Goal: Information Seeking & Learning: Find specific fact

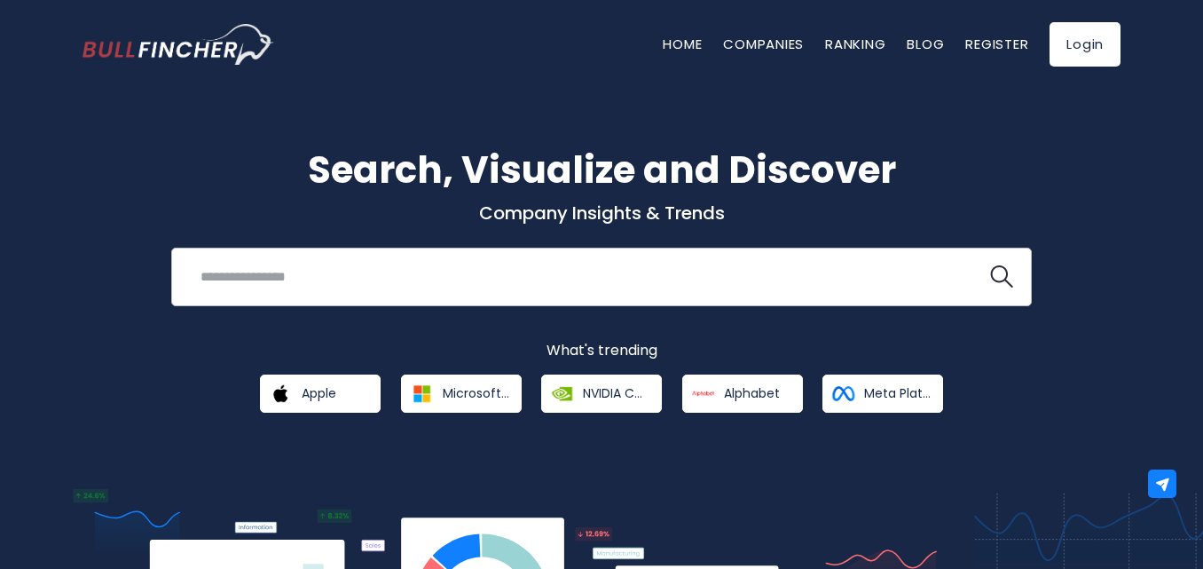
click at [357, 277] on input "search" at bounding box center [579, 276] width 779 height 33
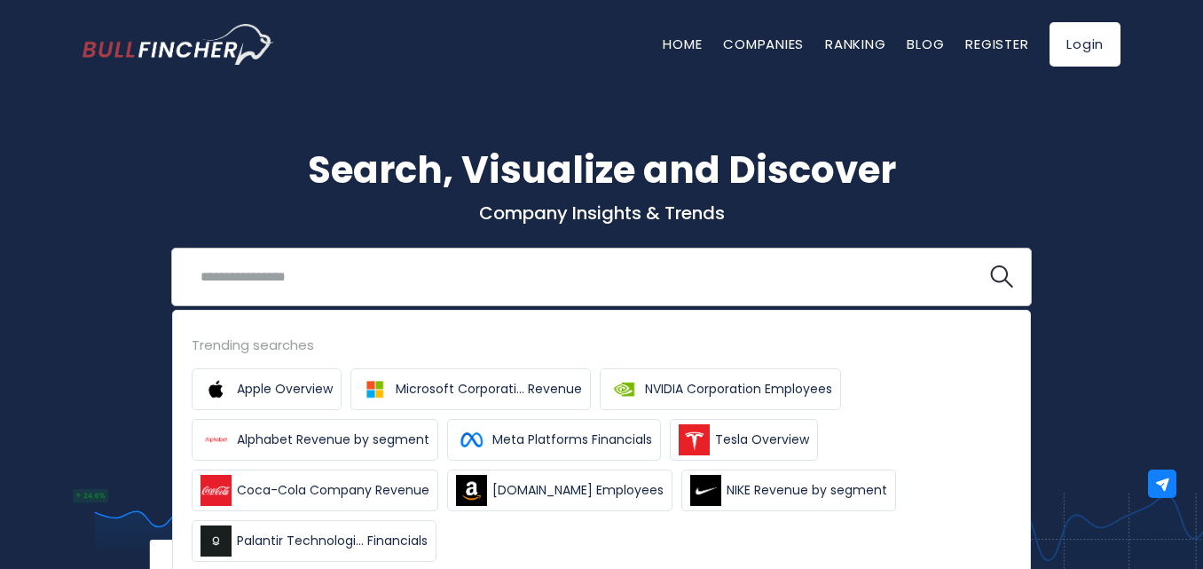
click at [362, 269] on input "search" at bounding box center [579, 276] width 779 height 33
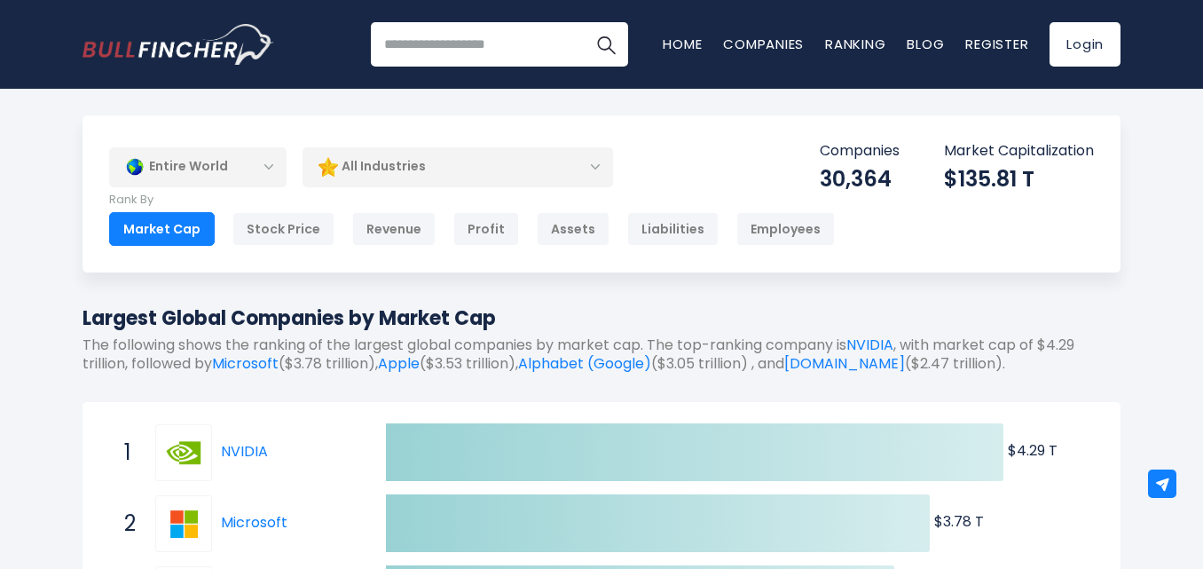
click at [231, 169] on div "Entire World" at bounding box center [197, 166] width 177 height 41
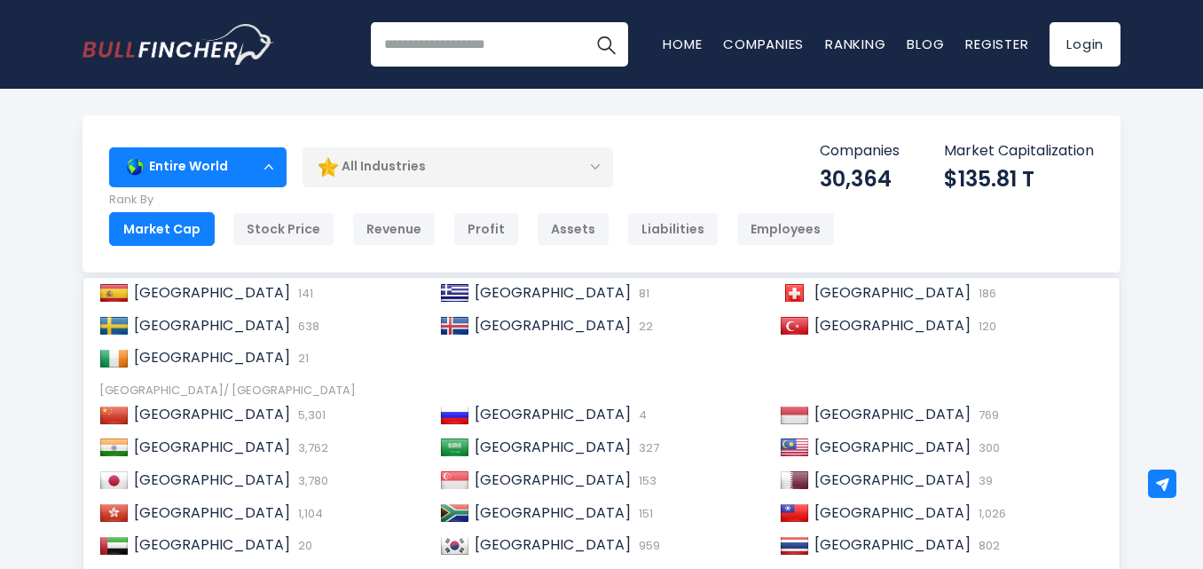
scroll to position [272, 0]
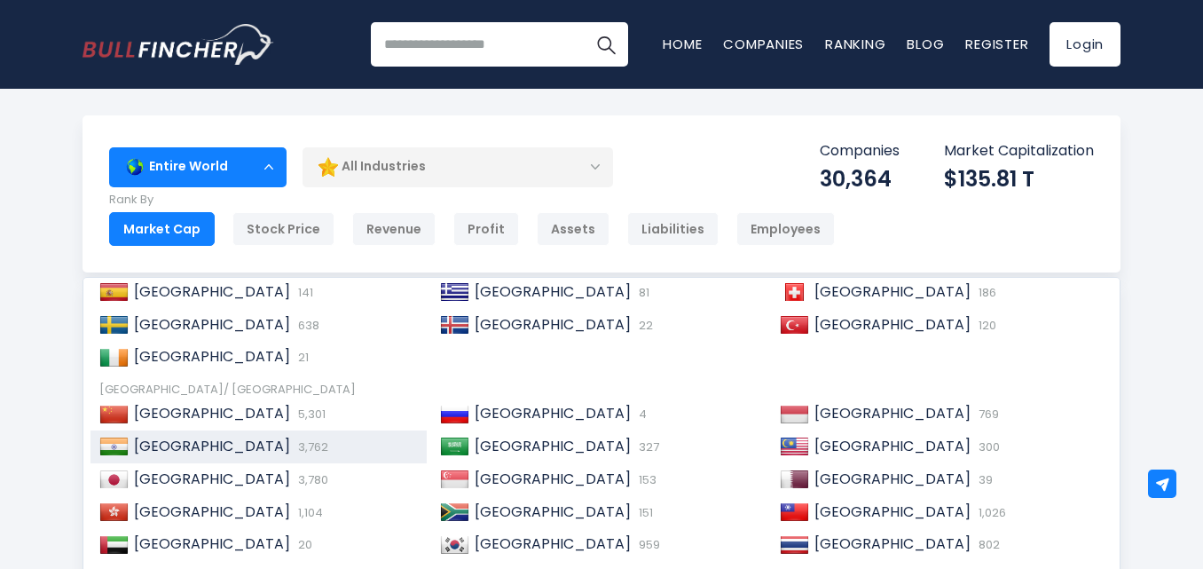
click at [294, 454] on span "3,762" at bounding box center [311, 446] width 35 height 17
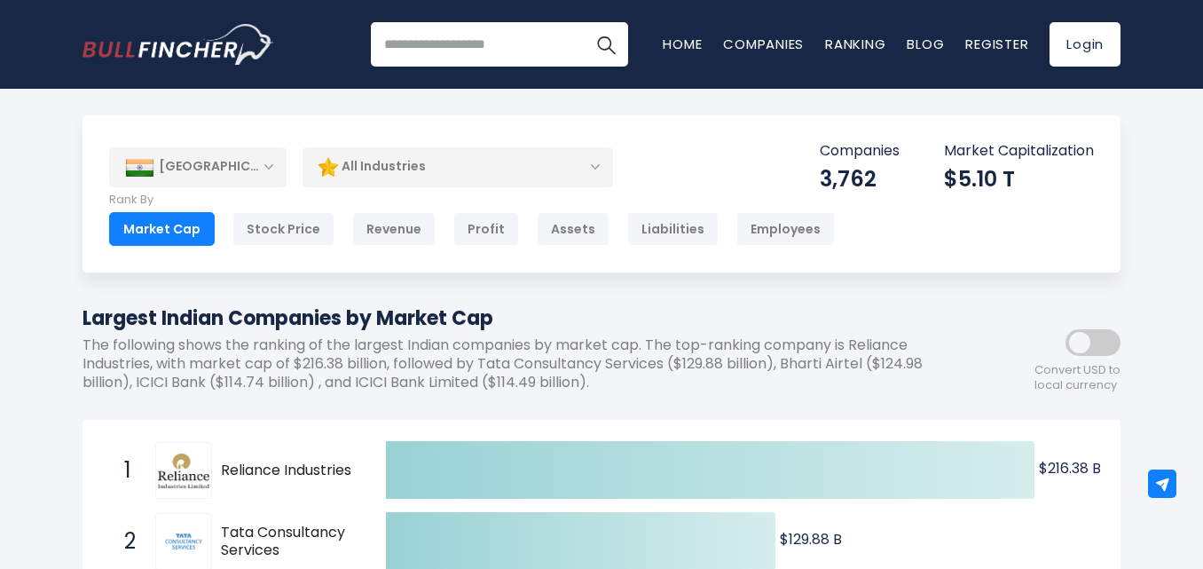
click at [475, 181] on div "All Industries" at bounding box center [458, 166] width 311 height 41
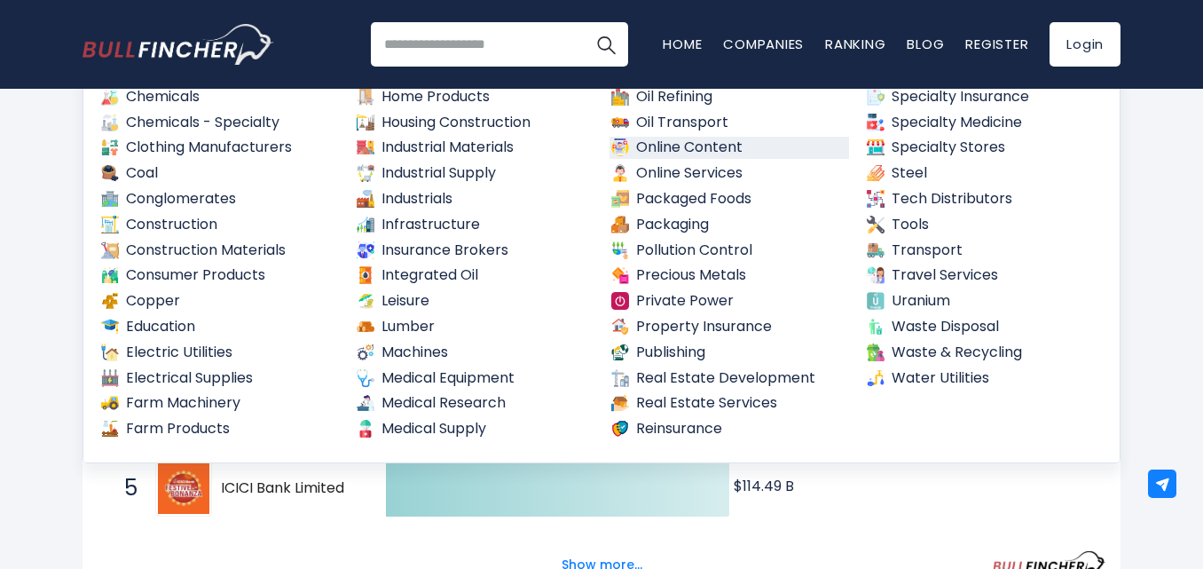
scroll to position [177, 0]
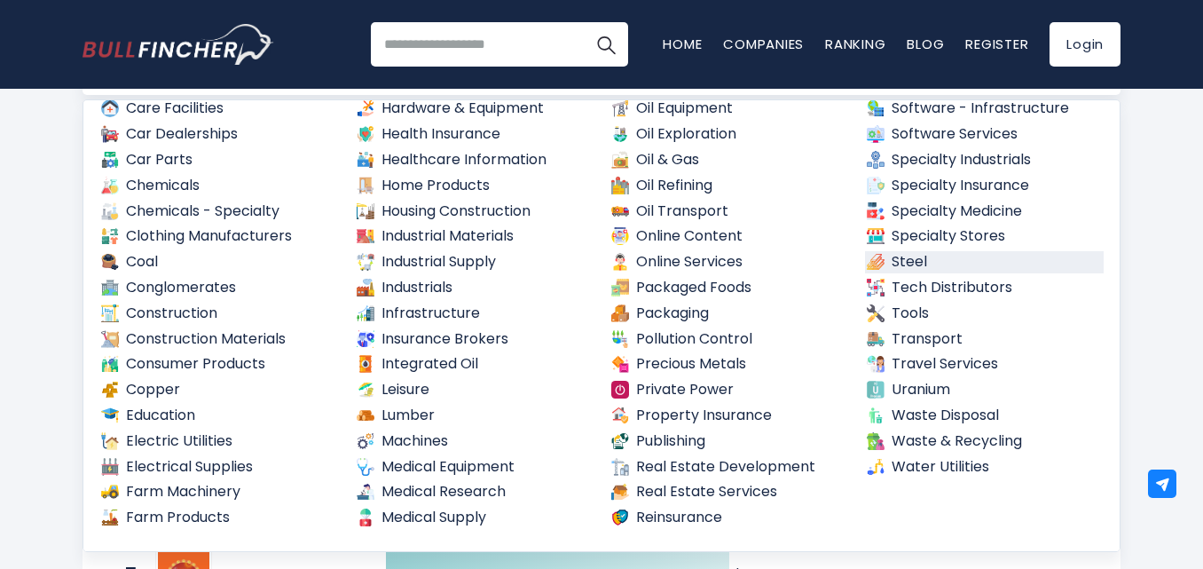
click at [882, 264] on link "Steel" at bounding box center [985, 262] width 240 height 22
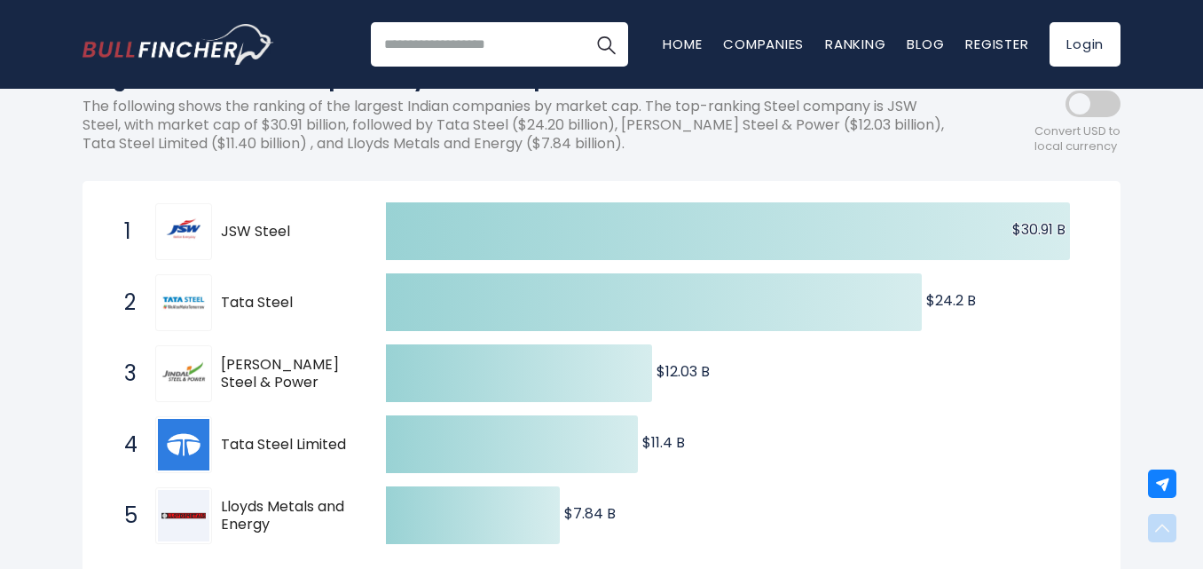
scroll to position [355, 0]
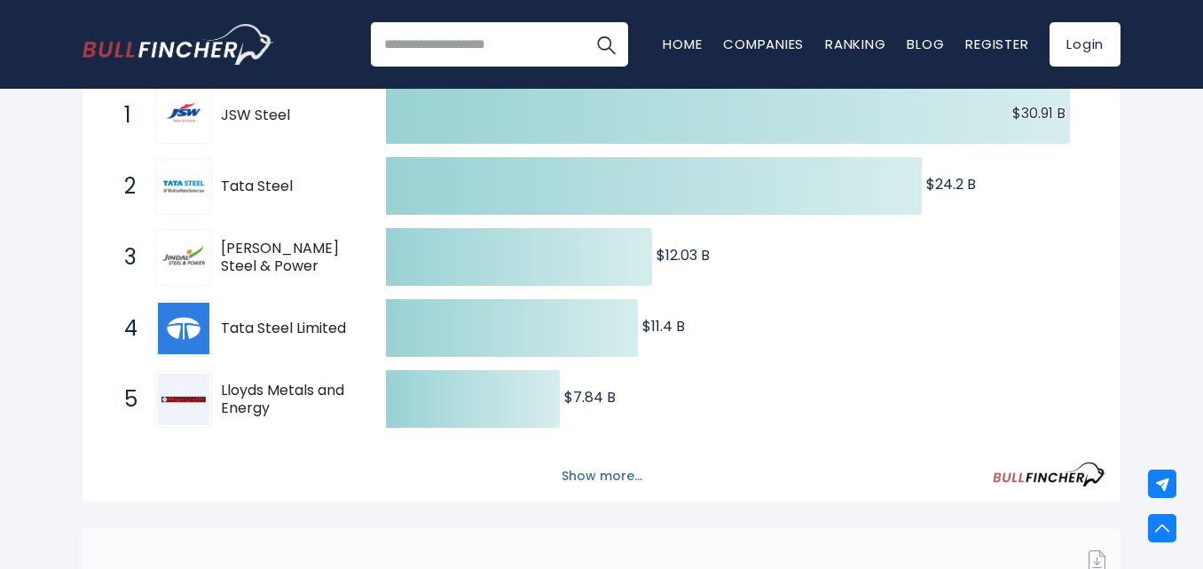
click at [607, 473] on button "Show more..." at bounding box center [602, 475] width 102 height 29
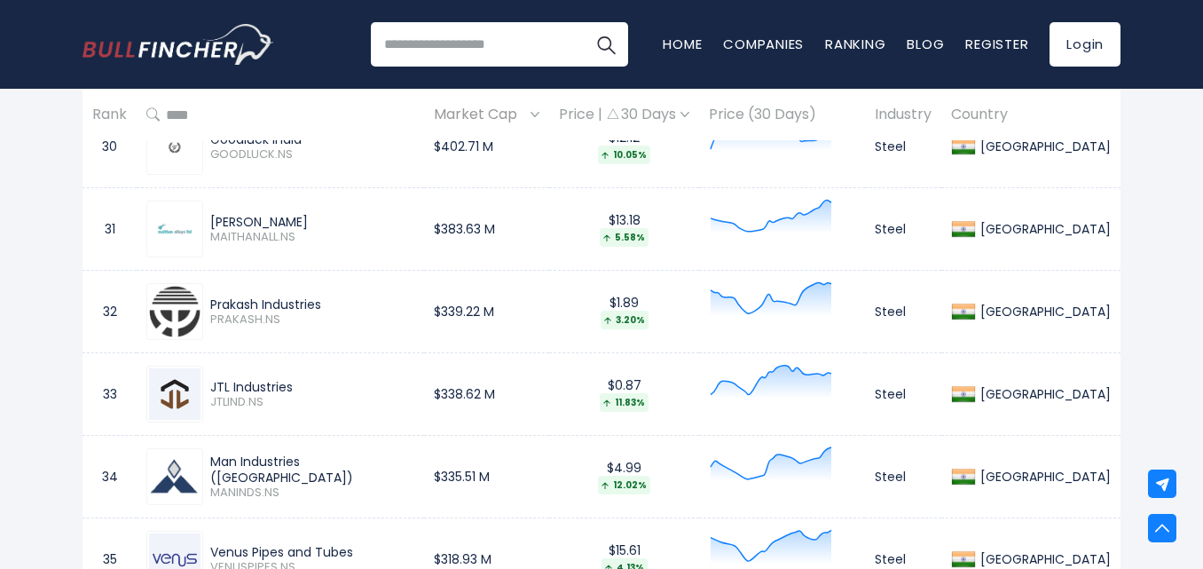
scroll to position [3727, 0]
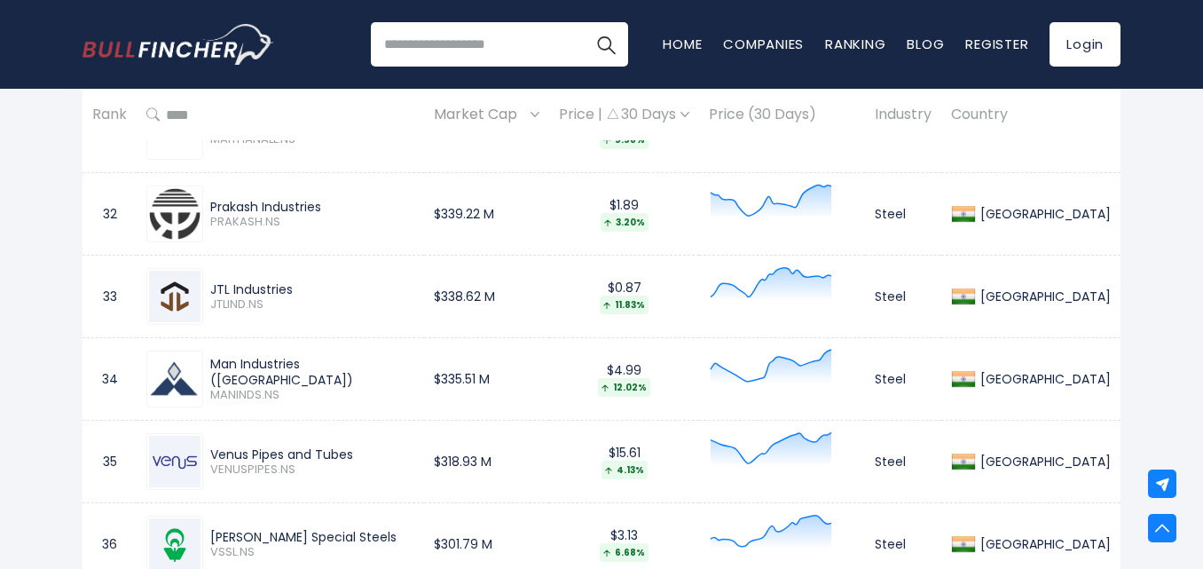
drag, startPoint x: 341, startPoint y: 463, endPoint x: 334, endPoint y: 452, distance: 13.5
click at [240, 452] on div "Venus Pipes and Tubes VENUSPIPES.NS" at bounding box center [308, 461] width 211 height 31
click at [390, 455] on div "Venus Pipes and Tubes" at bounding box center [312, 454] width 204 height 16
drag, startPoint x: 380, startPoint y: 455, endPoint x: 221, endPoint y: 459, distance: 158.9
click at [221, 459] on div "Venus Pipes and Tubes" at bounding box center [312, 454] width 204 height 16
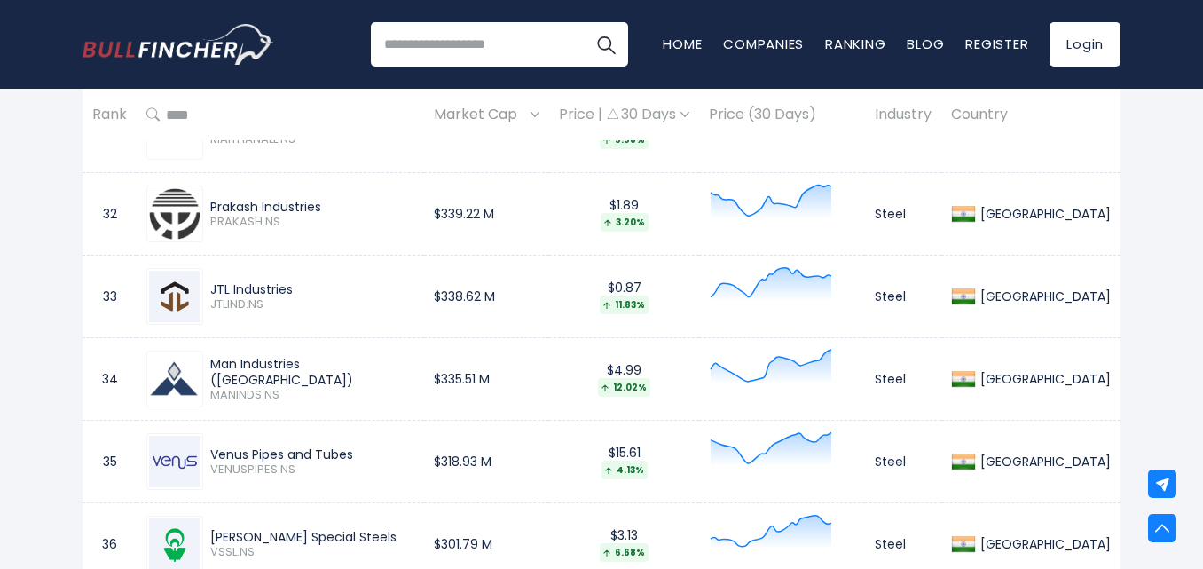
click at [424, 429] on td "Venus Pipes and Tubes VENUSPIPES.NS" at bounding box center [281, 462] width 288 height 83
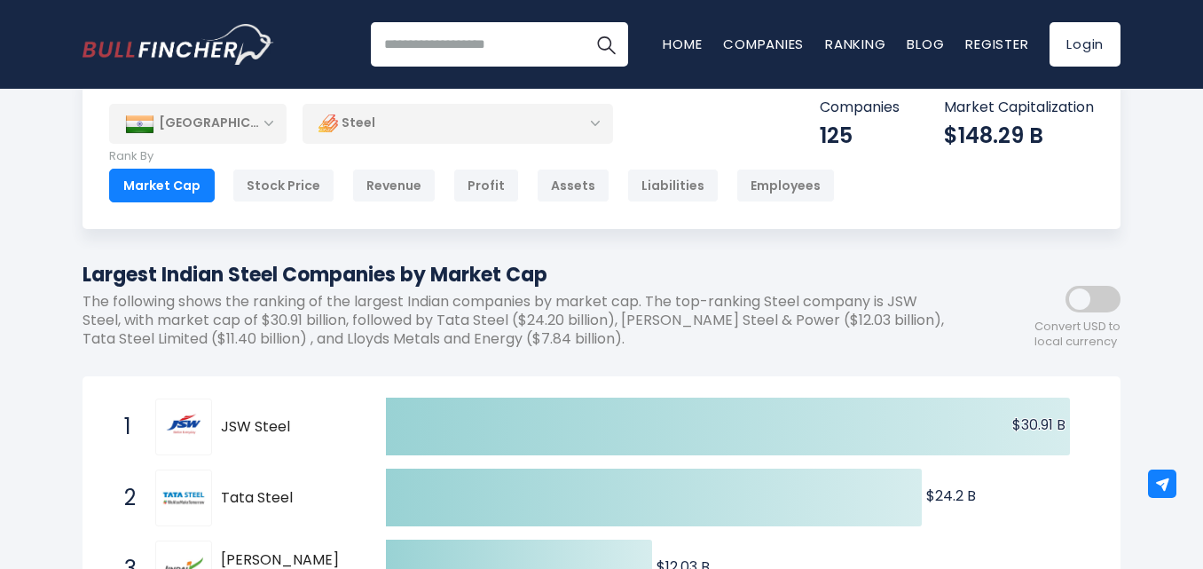
scroll to position [0, 0]
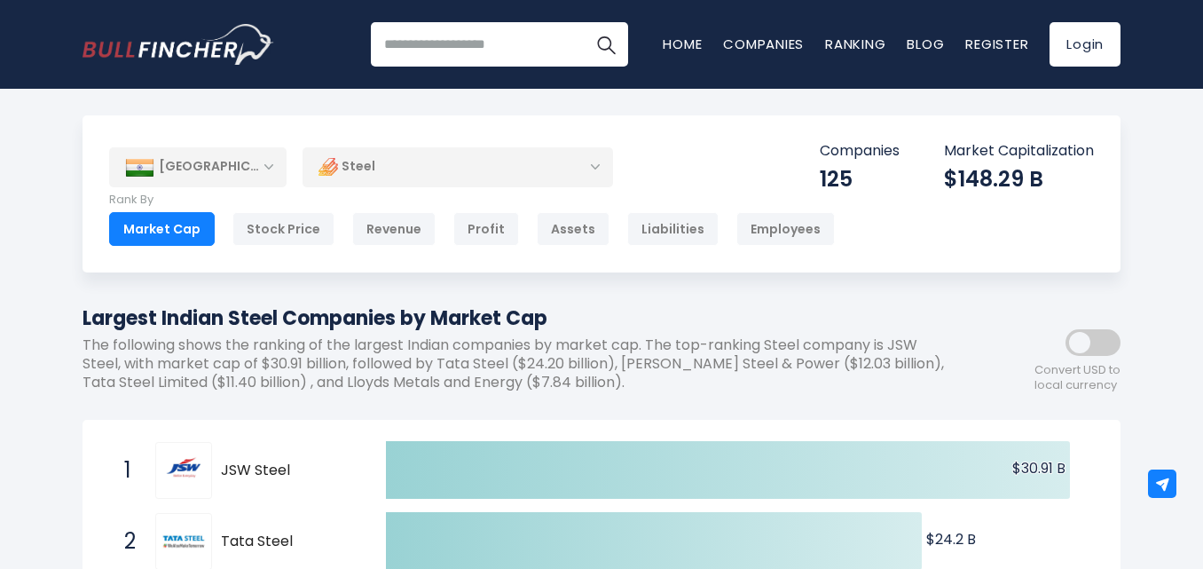
click at [243, 173] on div "[GEOGRAPHIC_DATA]" at bounding box center [197, 166] width 177 height 39
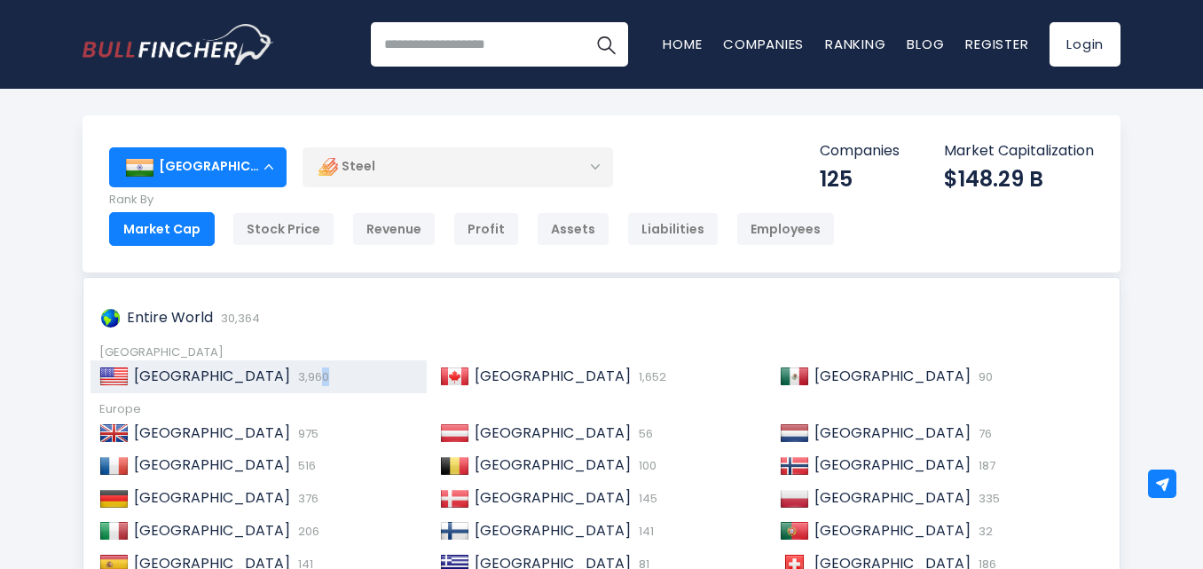
click at [294, 376] on span "3,960" at bounding box center [311, 376] width 35 height 17
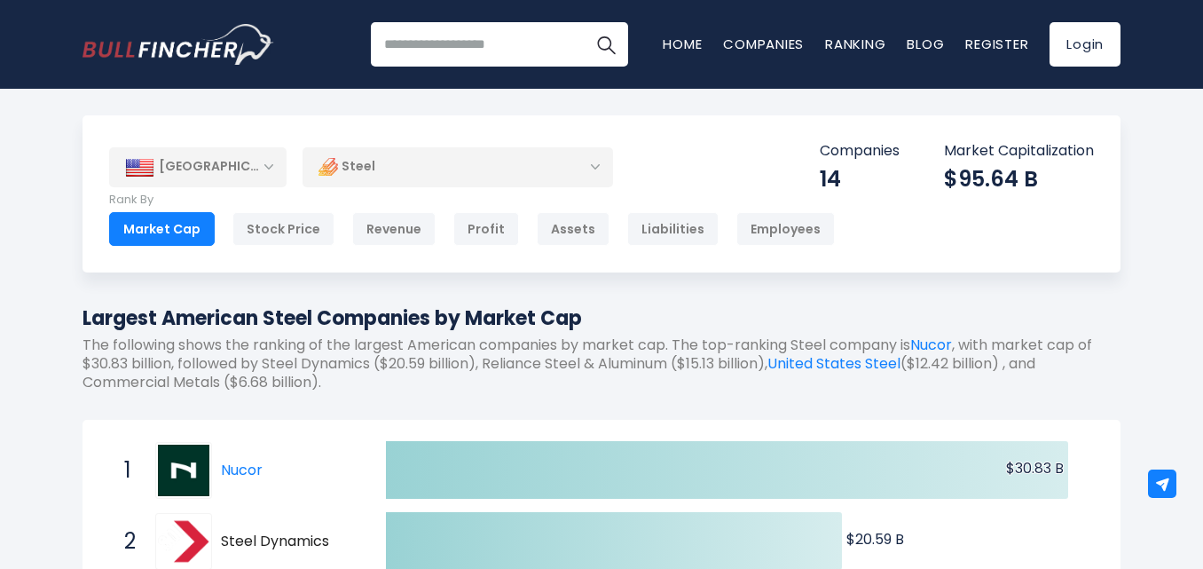
click at [233, 162] on div "[GEOGRAPHIC_DATA]" at bounding box center [197, 166] width 177 height 39
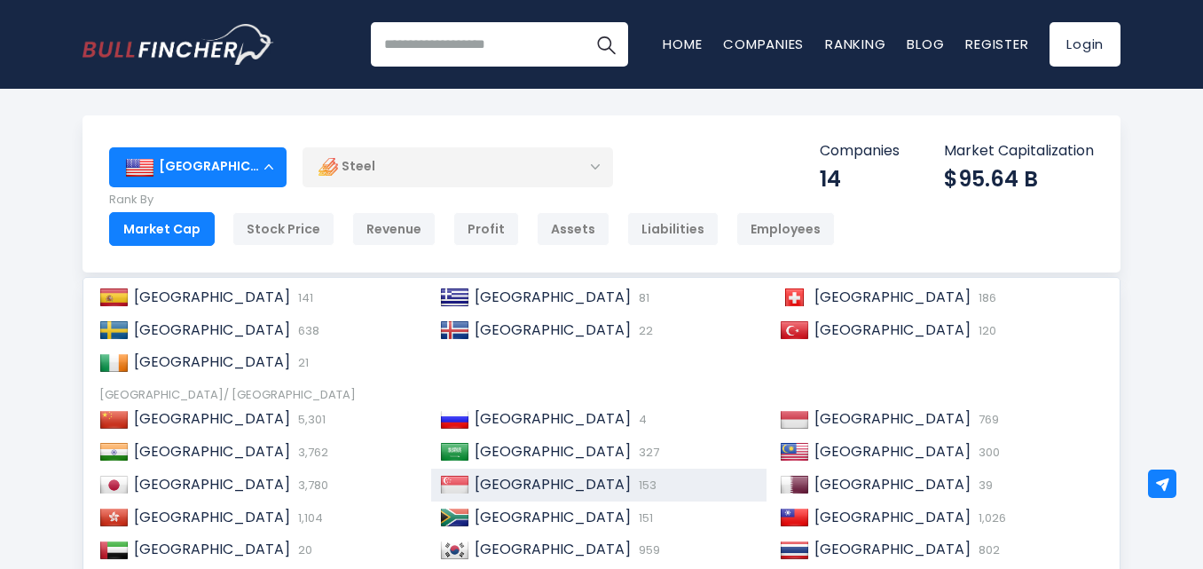
scroll to position [272, 0]
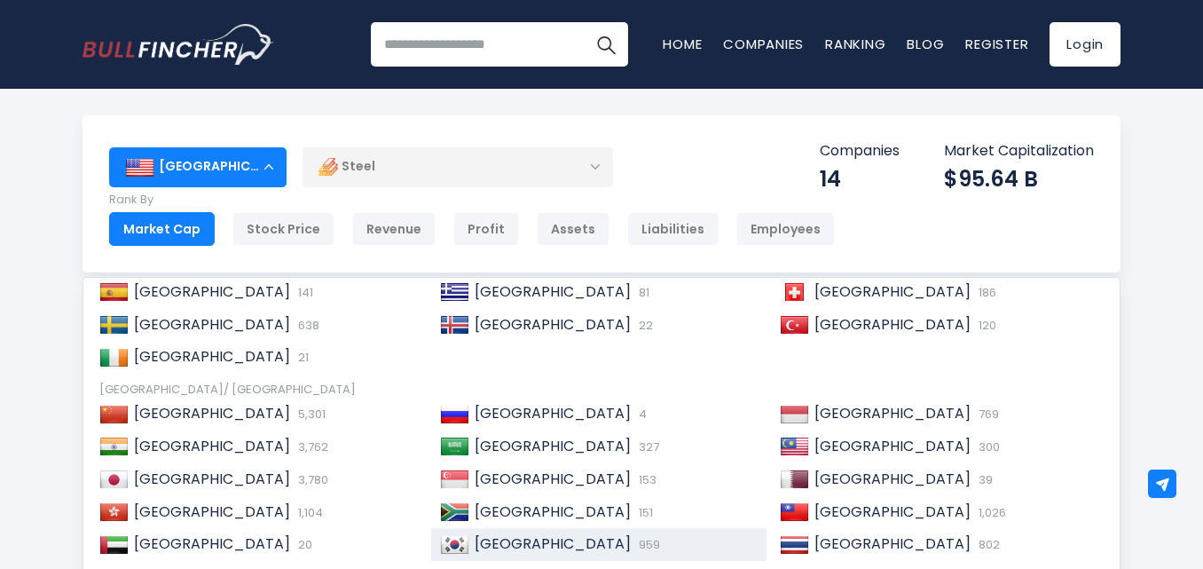
click at [634, 538] on span "959" at bounding box center [647, 544] width 26 height 17
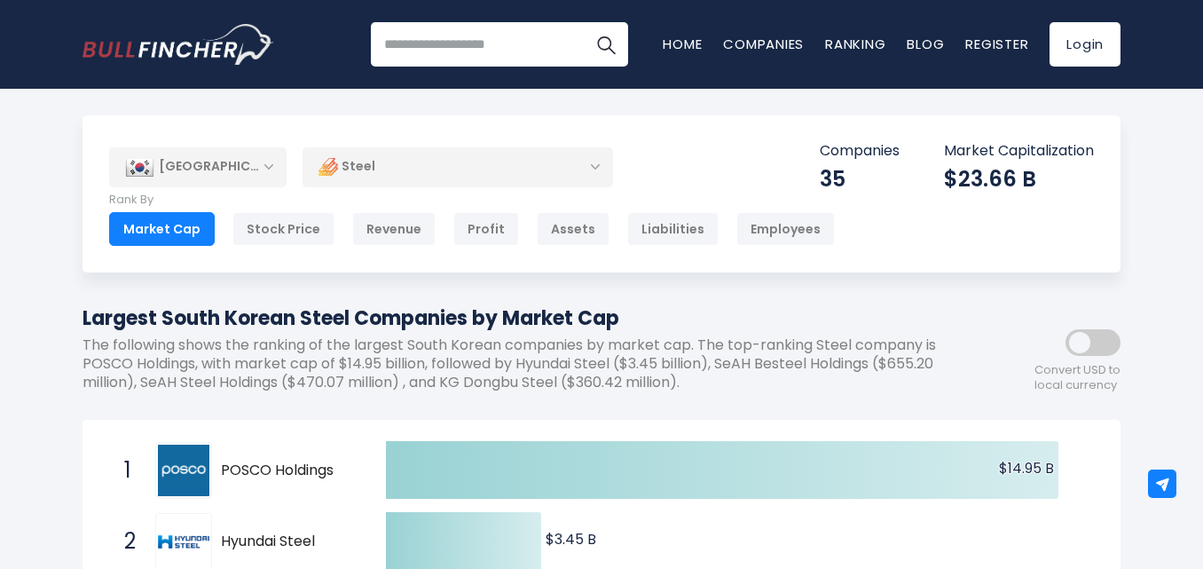
click at [183, 173] on div "[GEOGRAPHIC_DATA]" at bounding box center [197, 166] width 177 height 39
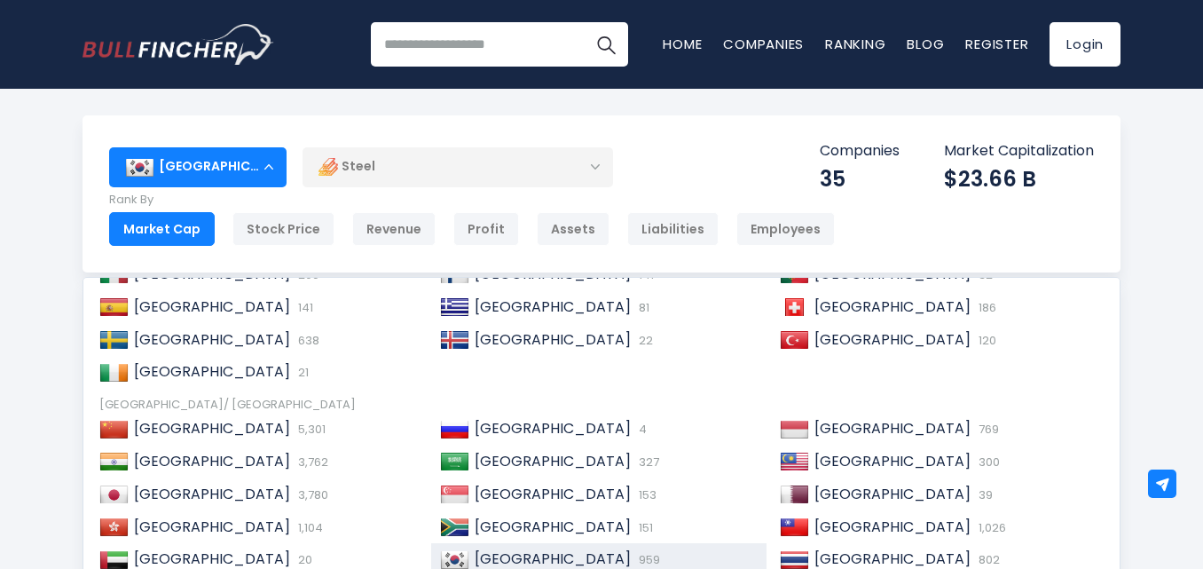
scroll to position [272, 0]
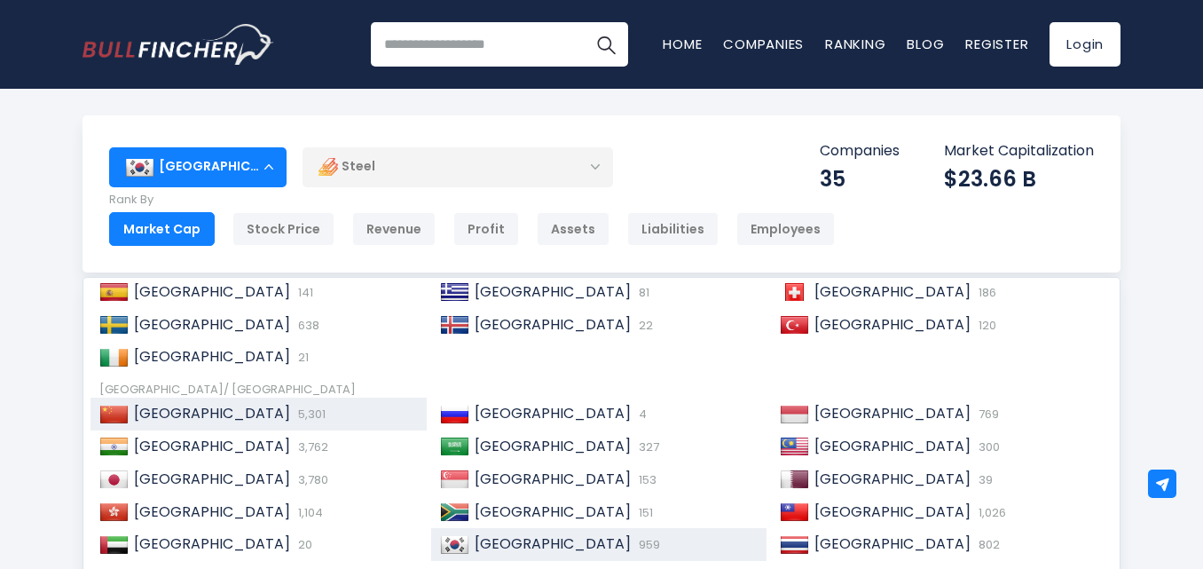
click at [232, 417] on div "China 5,301" at bounding box center [273, 414] width 289 height 19
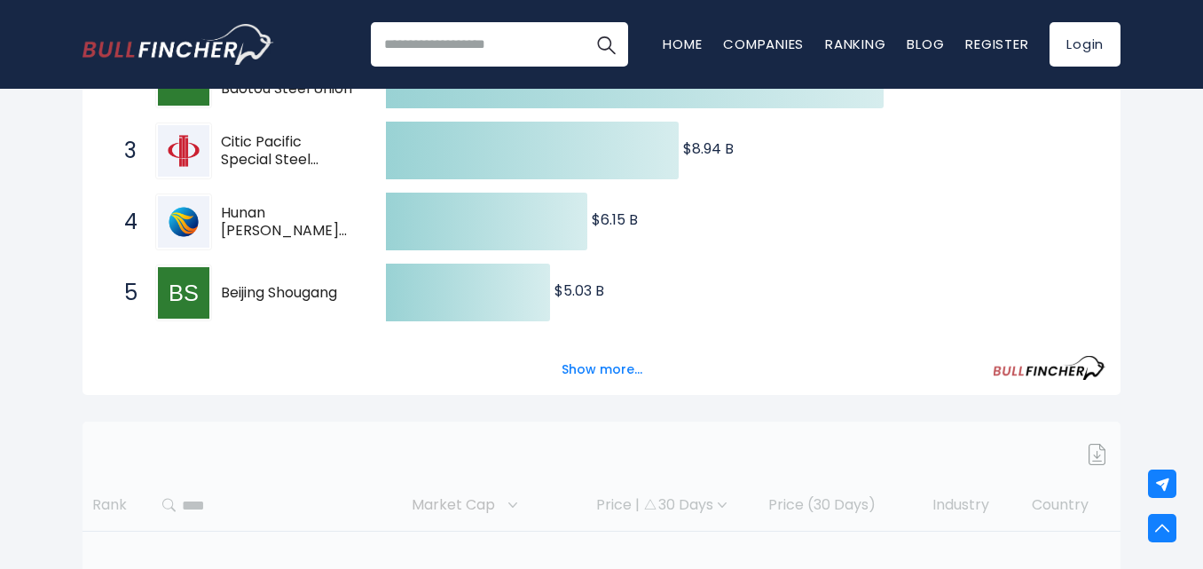
scroll to position [532, 0]
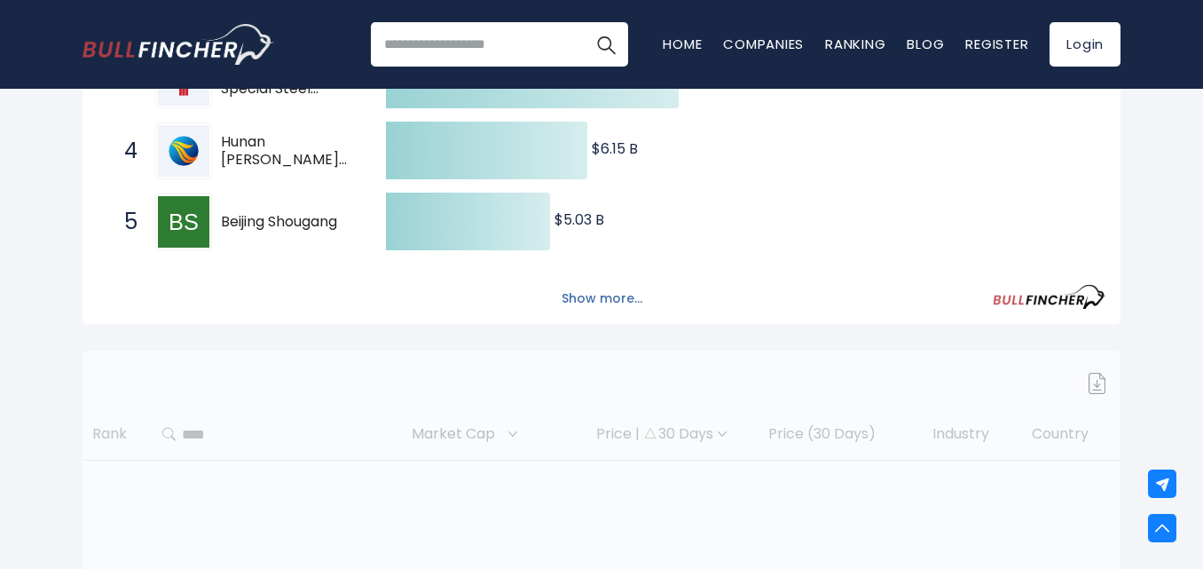
click at [614, 302] on button "Show more..." at bounding box center [602, 298] width 102 height 29
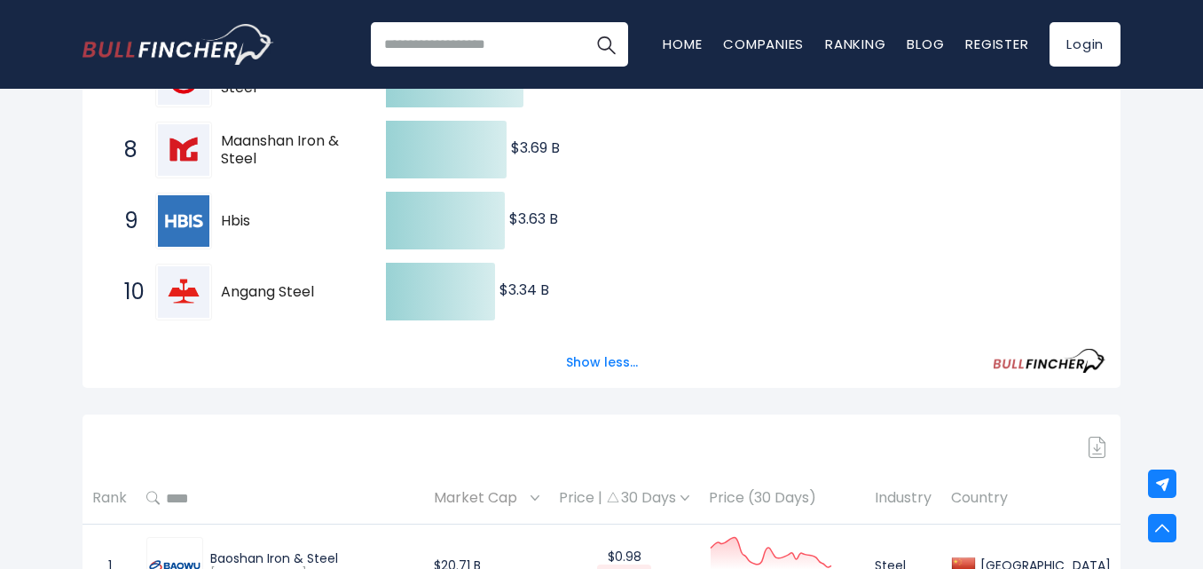
scroll to position [710, 0]
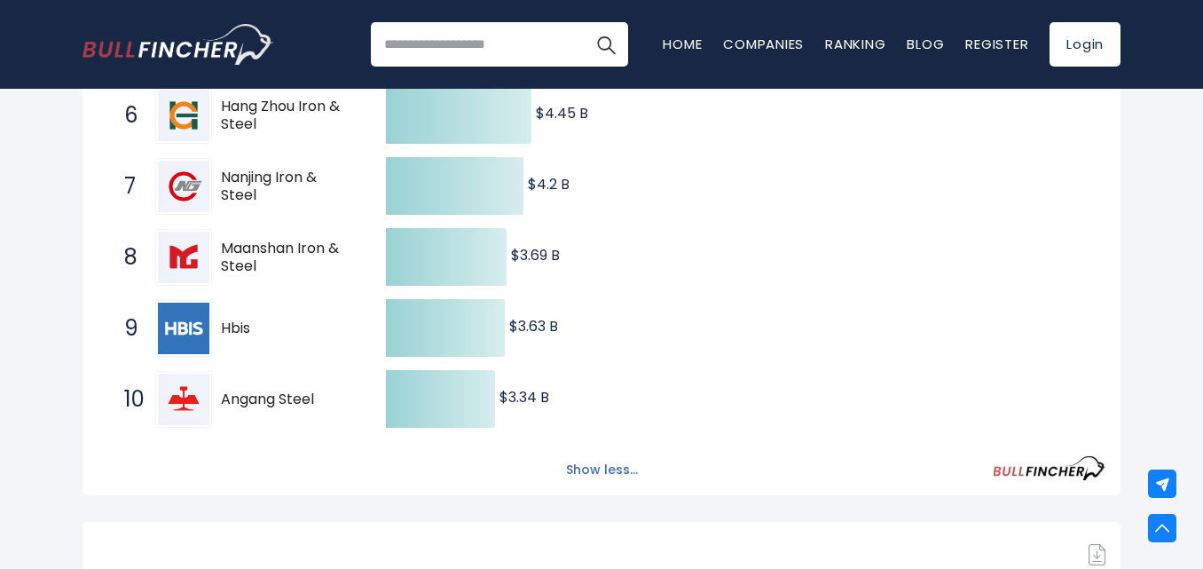
click at [584, 466] on button "Show less..." at bounding box center [602, 469] width 93 height 29
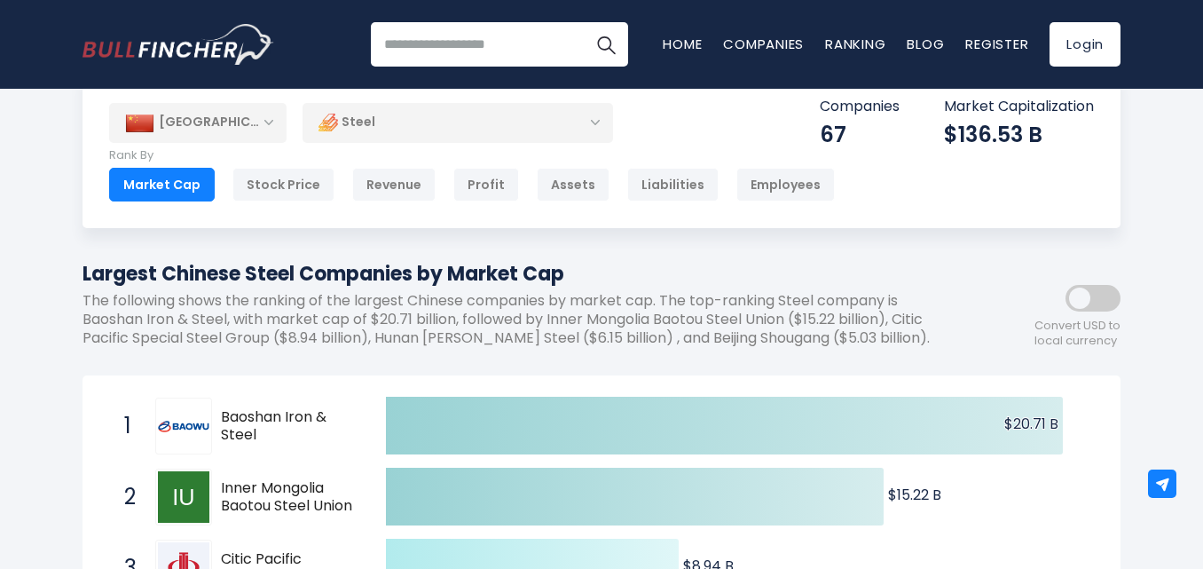
scroll to position [0, 0]
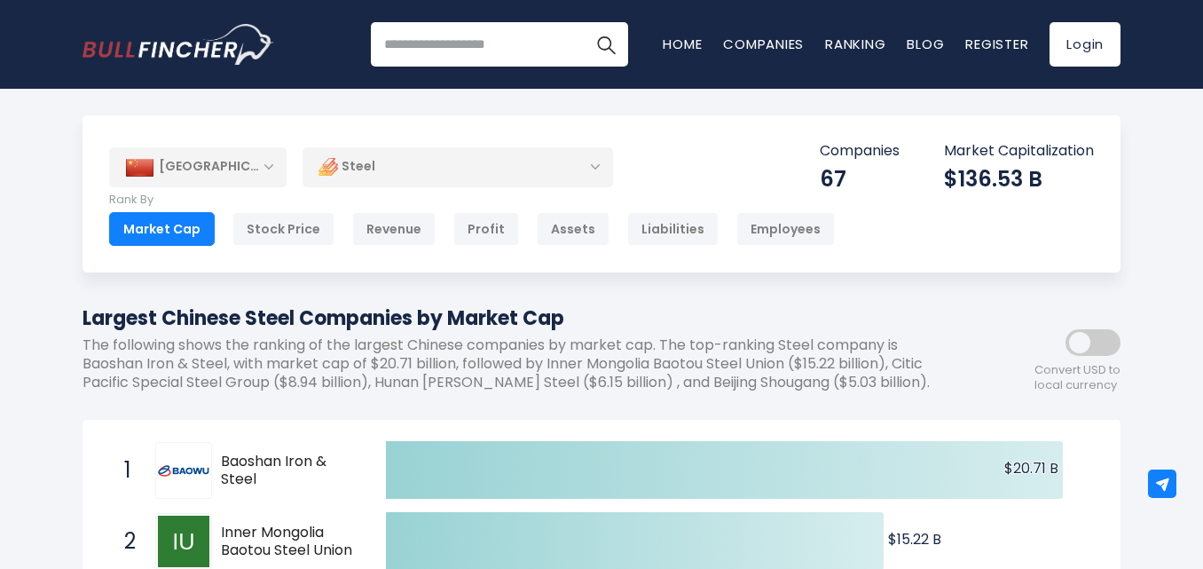
click at [246, 166] on div "[GEOGRAPHIC_DATA]" at bounding box center [197, 166] width 177 height 39
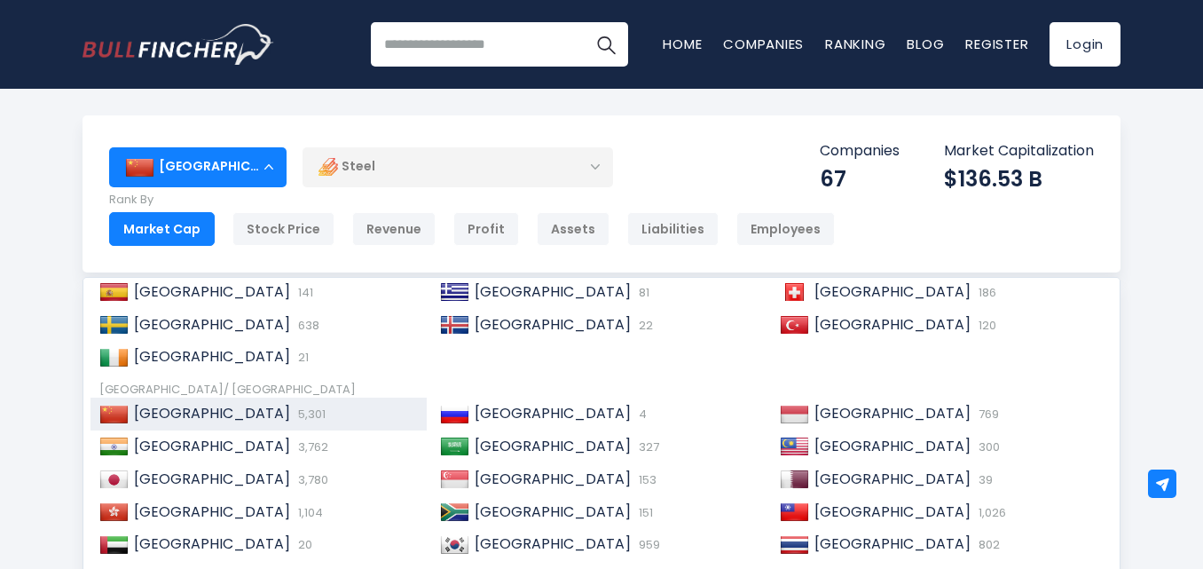
scroll to position [89, 0]
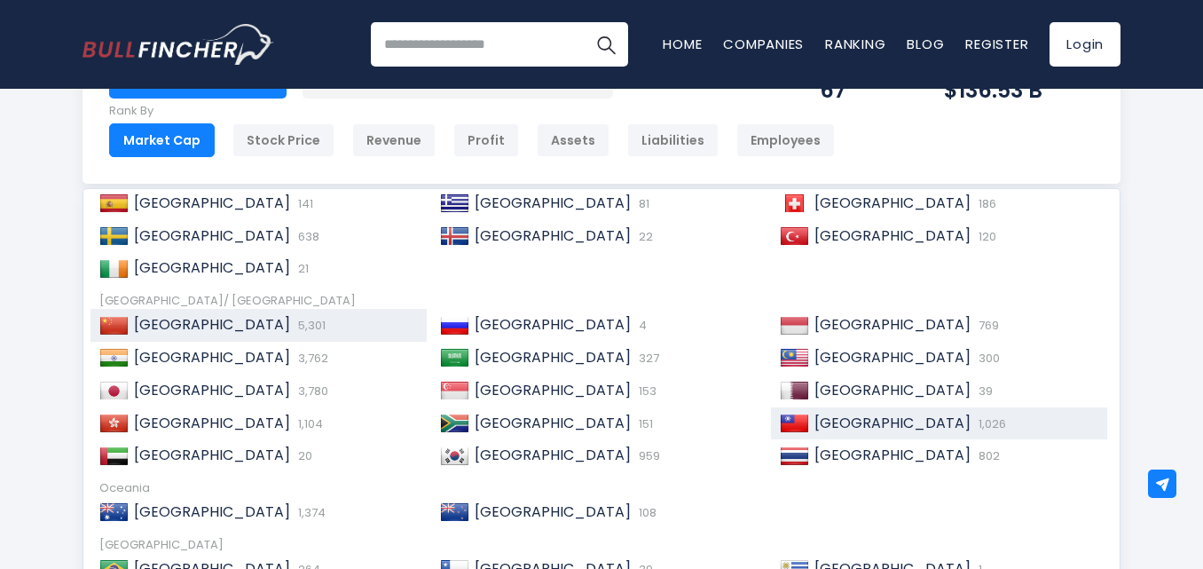
click at [822, 424] on span "[GEOGRAPHIC_DATA]" at bounding box center [893, 423] width 156 height 20
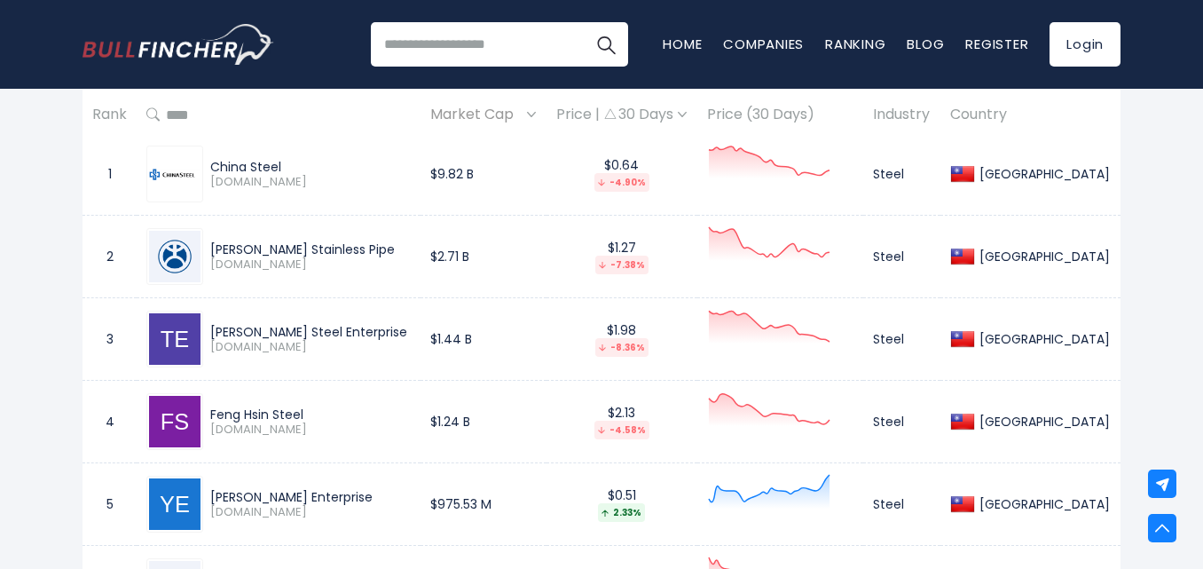
scroll to position [976, 0]
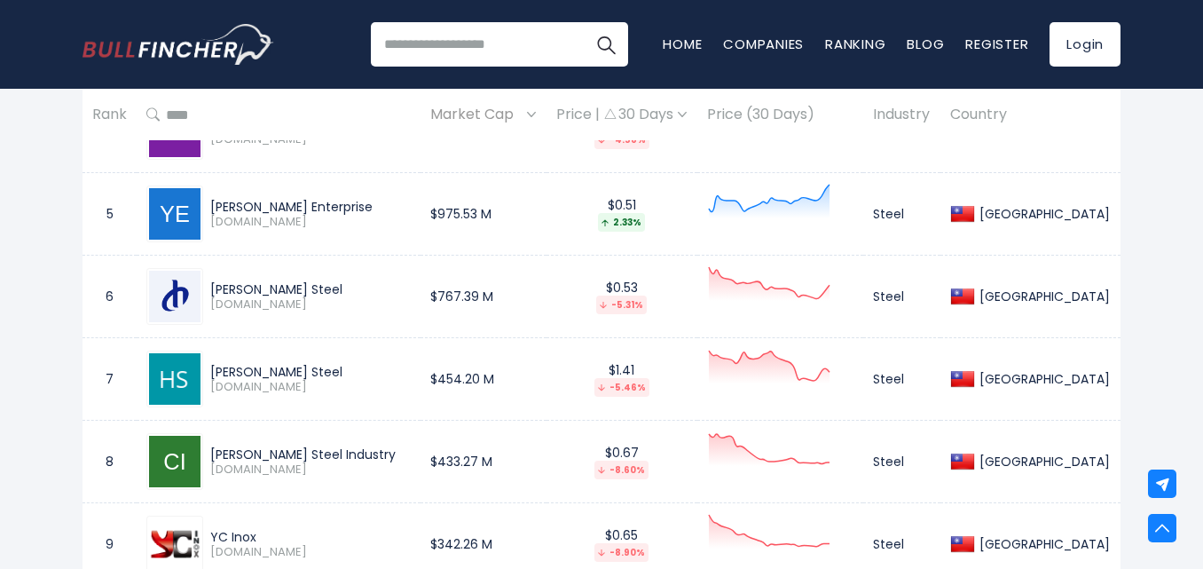
scroll to position [1154, 0]
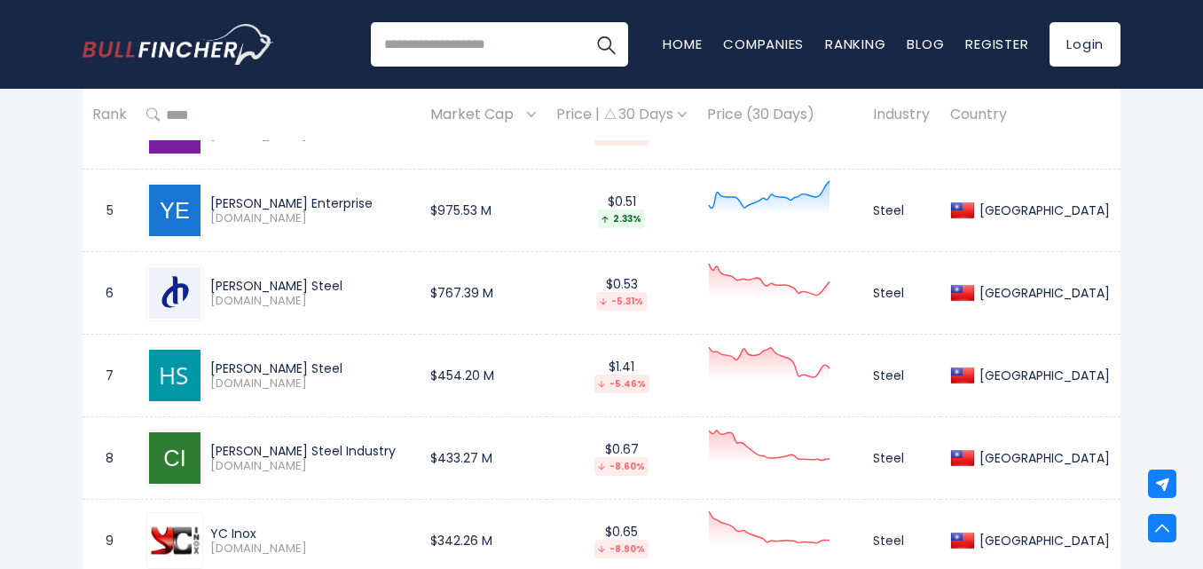
click at [21, 349] on div "Taiwan Entire World 30,364 North America" at bounding box center [601, 438] width 1203 height 2953
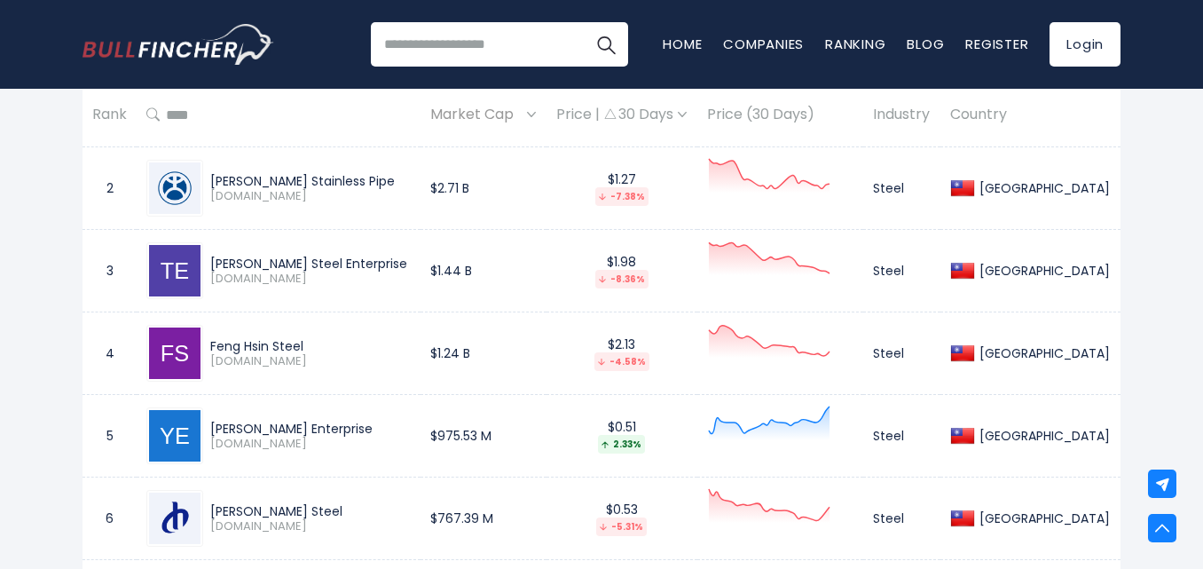
scroll to position [1065, 0]
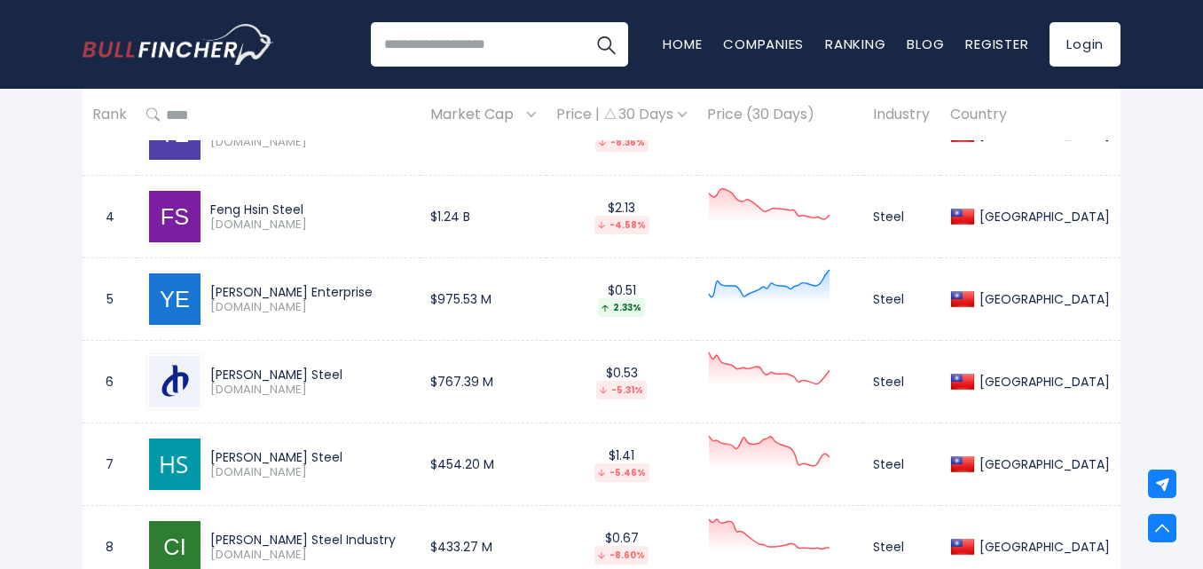
click at [60, 413] on div "Taiwan Entire World 30,364 North America" at bounding box center [601, 526] width 1203 height 2953
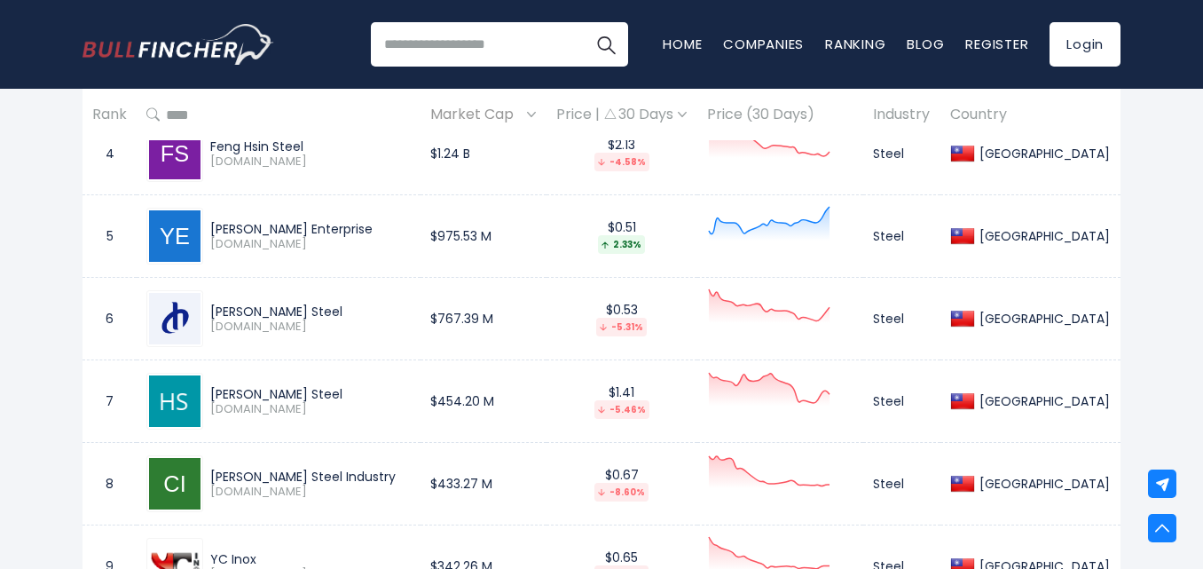
scroll to position [1154, 0]
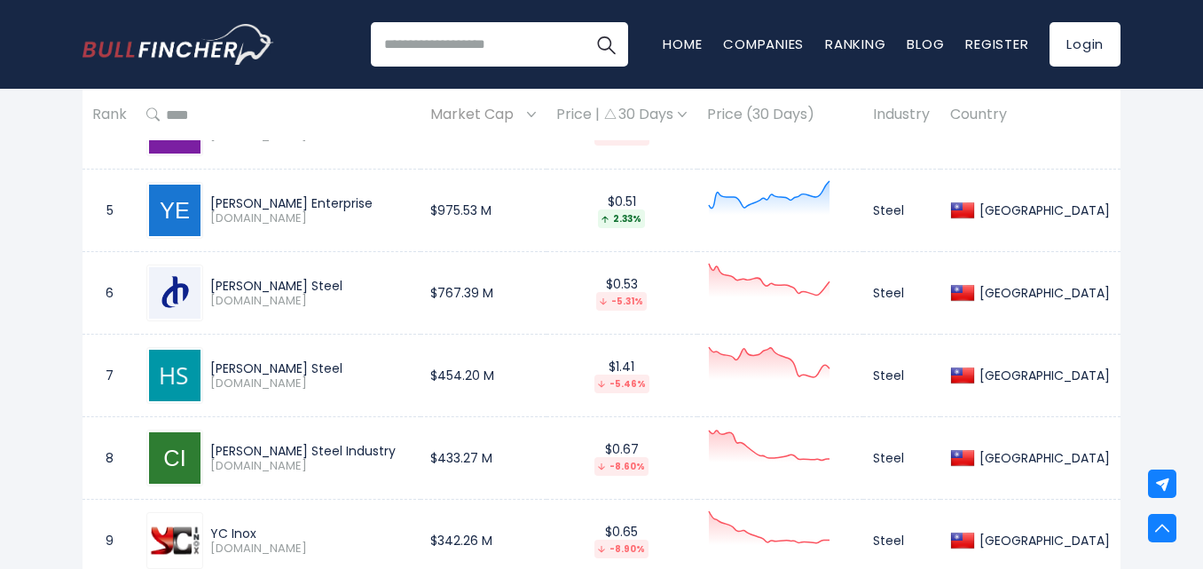
click at [8, 405] on div "Taiwan Entire World 30,364 North America" at bounding box center [601, 438] width 1203 height 2953
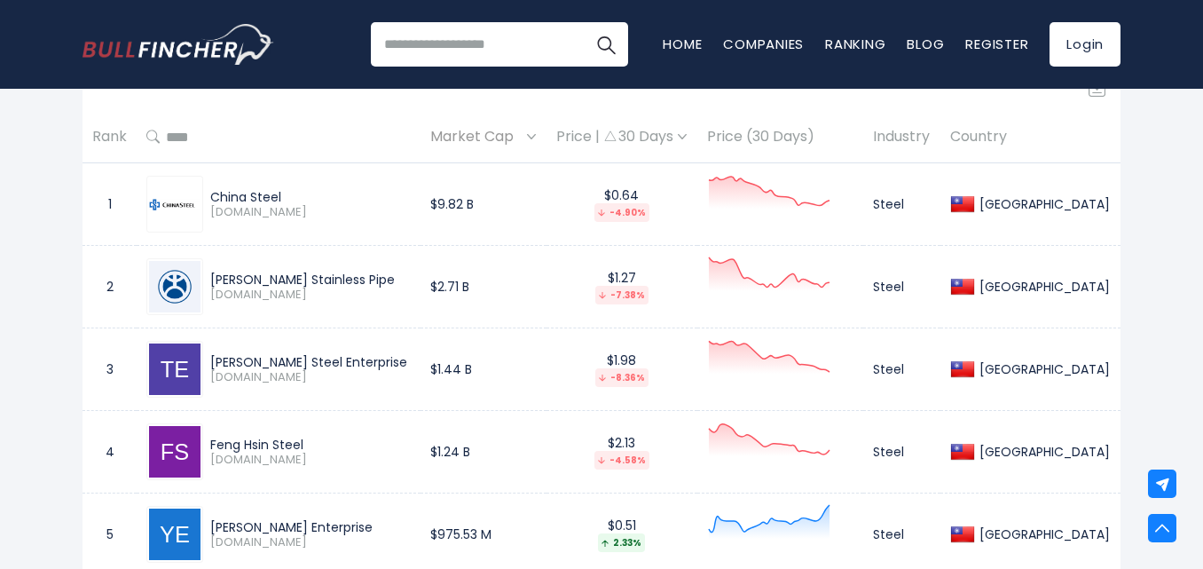
scroll to position [976, 0]
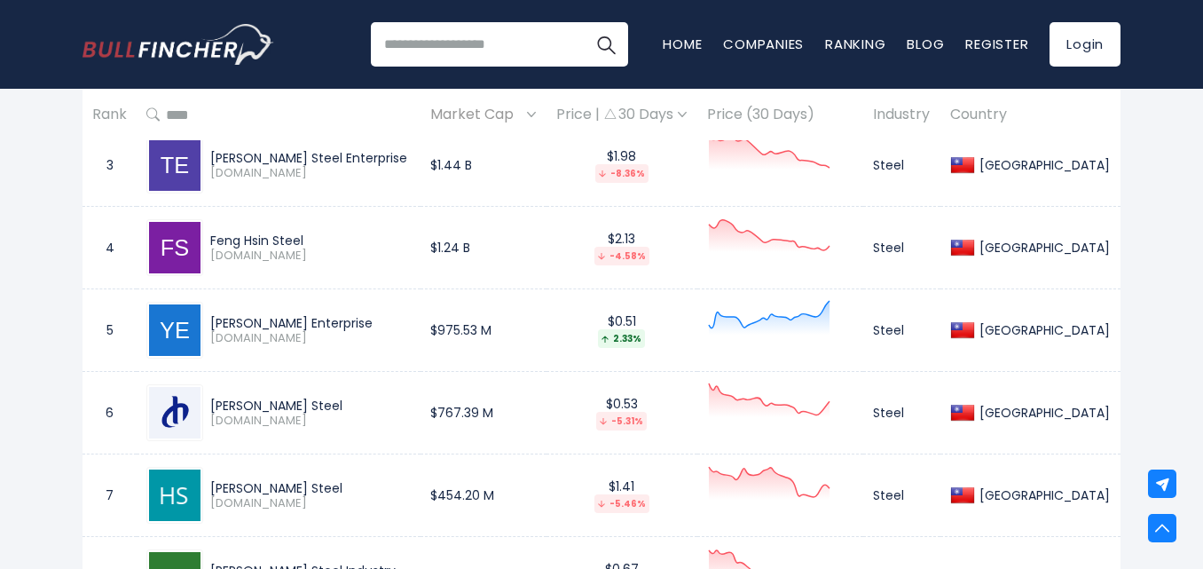
scroll to position [1065, 0]
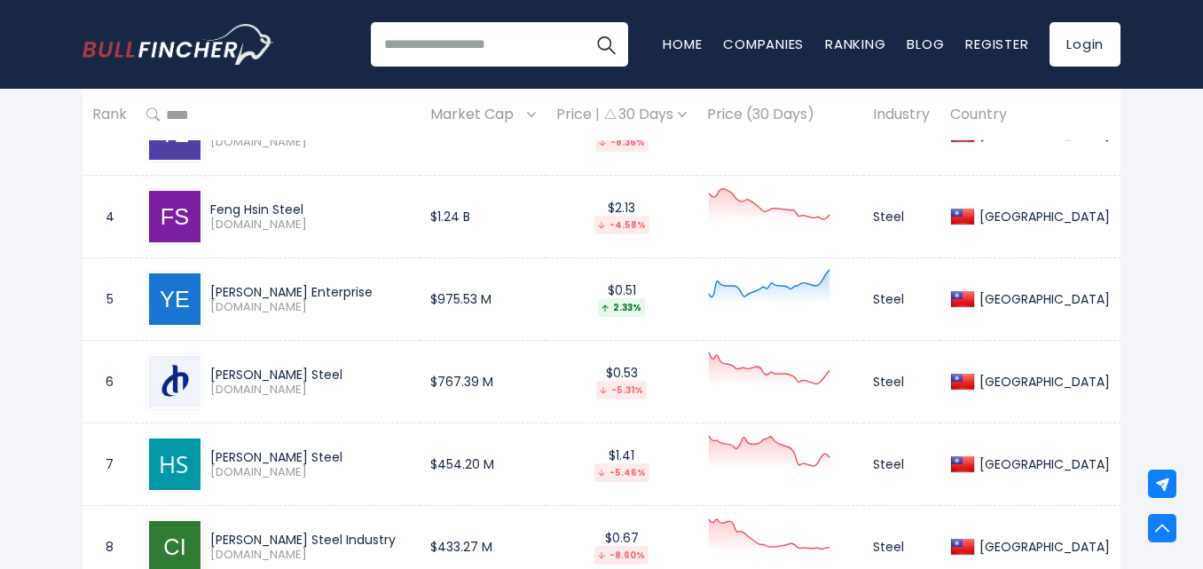
drag, startPoint x: 360, startPoint y: 374, endPoint x: 220, endPoint y: 374, distance: 140.2
click at [220, 374] on div "Chung Hung Steel" at bounding box center [310, 374] width 201 height 16
copy div "Chung Hung Steel"
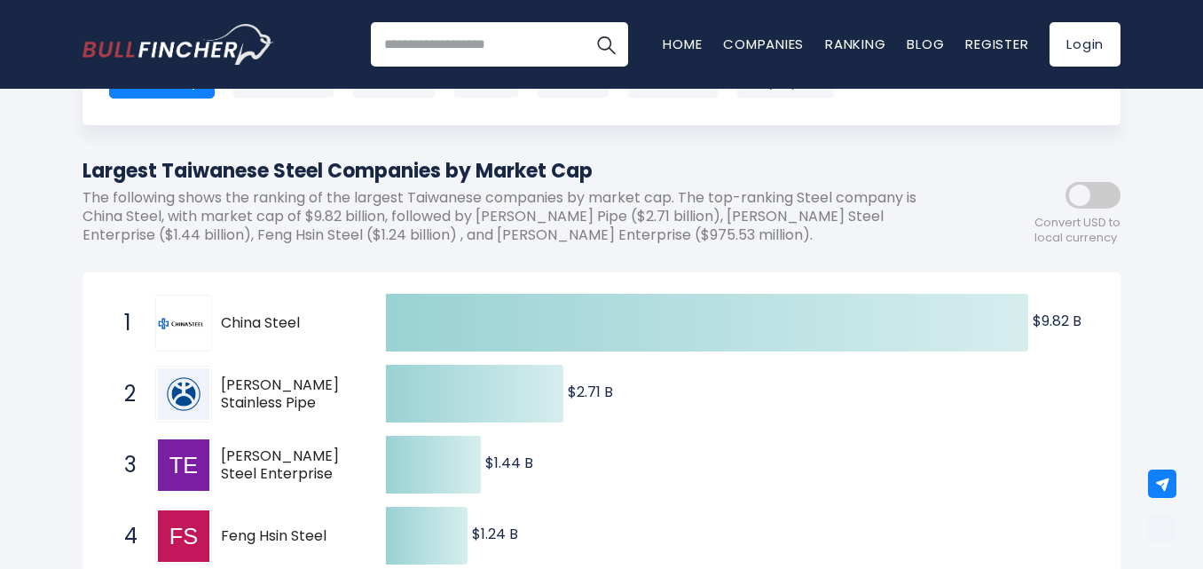
scroll to position [0, 0]
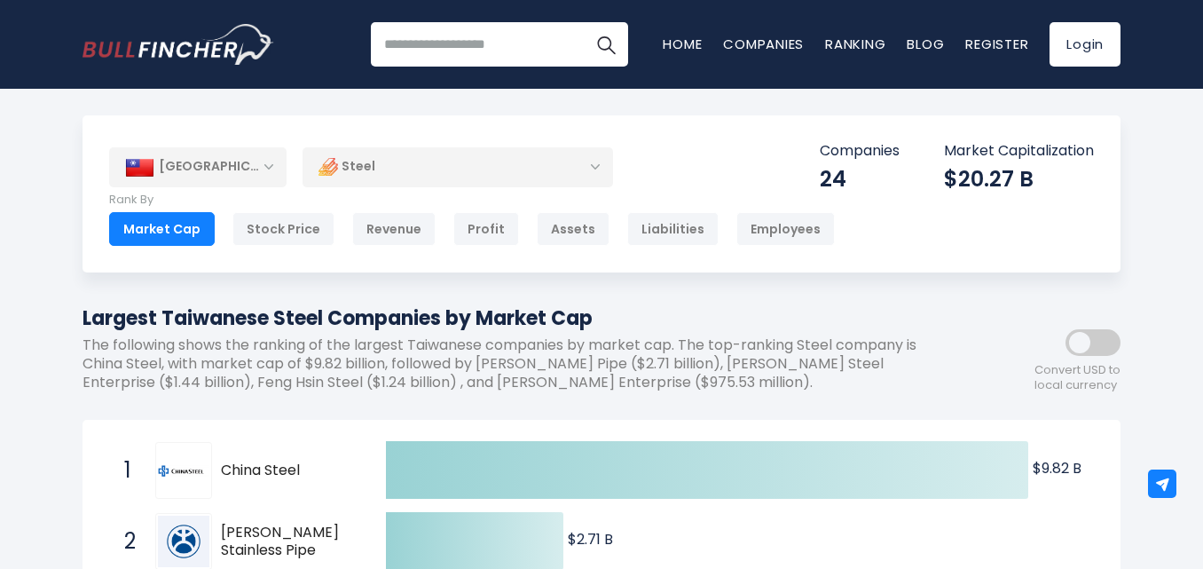
click at [263, 162] on div "[GEOGRAPHIC_DATA]" at bounding box center [197, 166] width 177 height 39
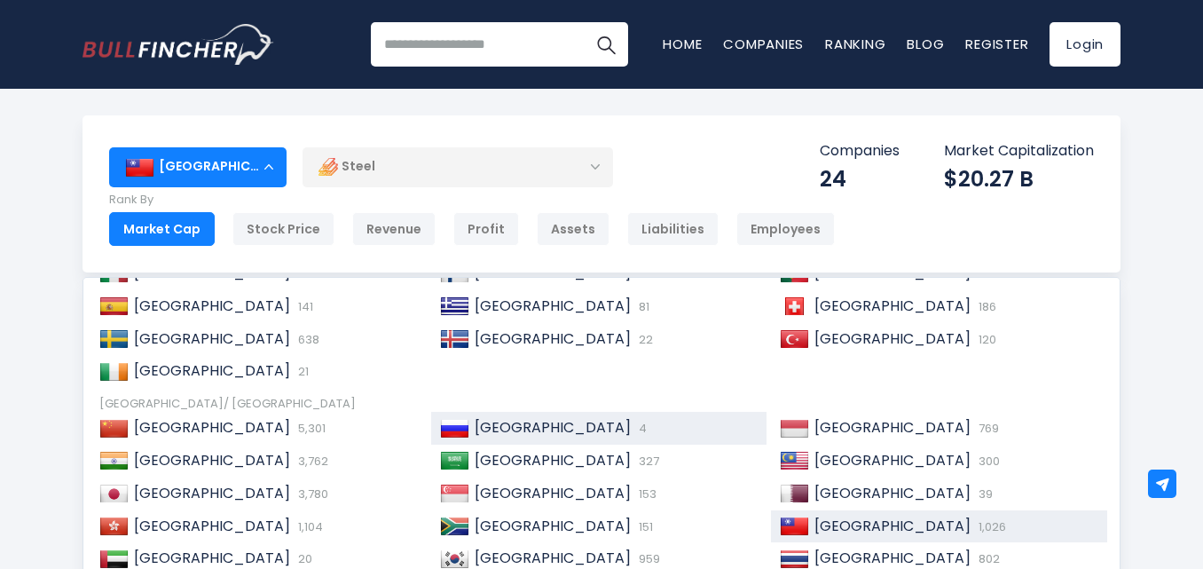
scroll to position [272, 0]
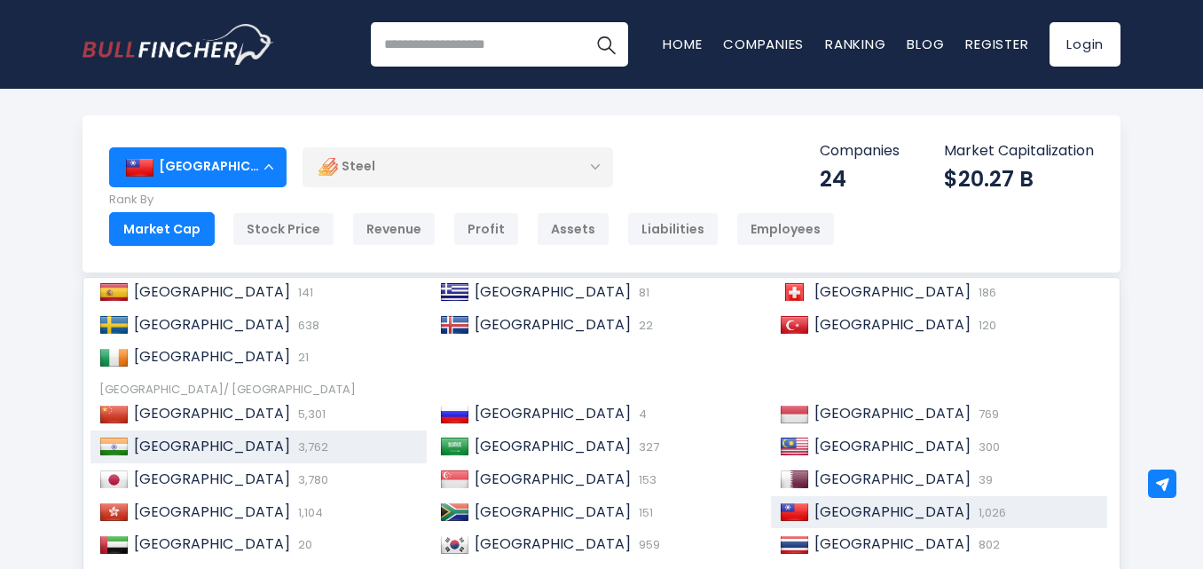
click at [280, 452] on div "India 3,762" at bounding box center [273, 446] width 289 height 19
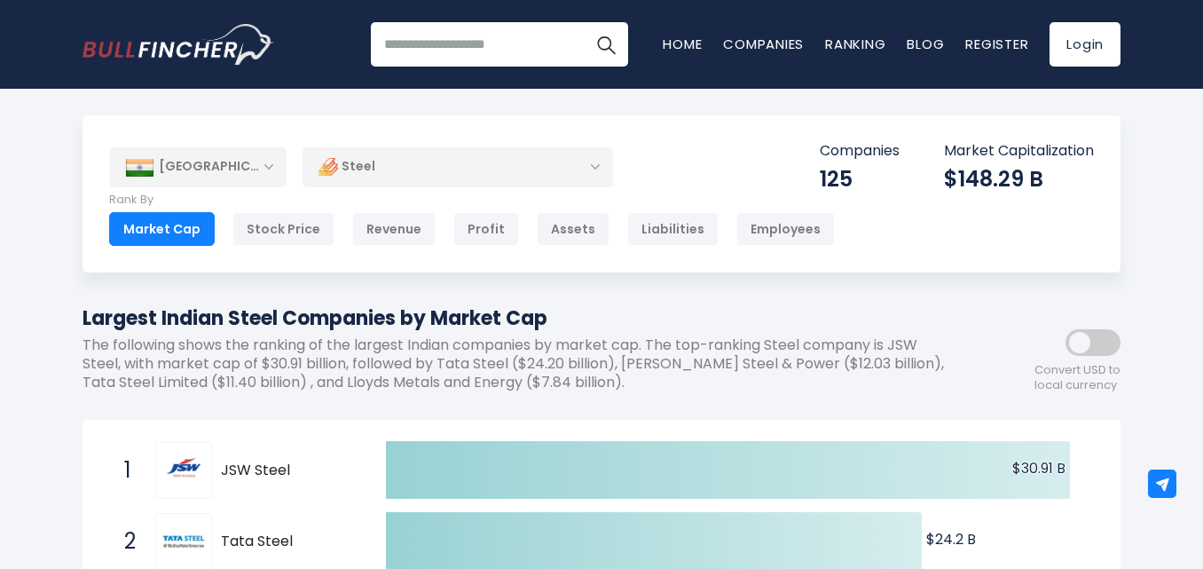
click at [243, 172] on div "[GEOGRAPHIC_DATA]" at bounding box center [197, 166] width 177 height 39
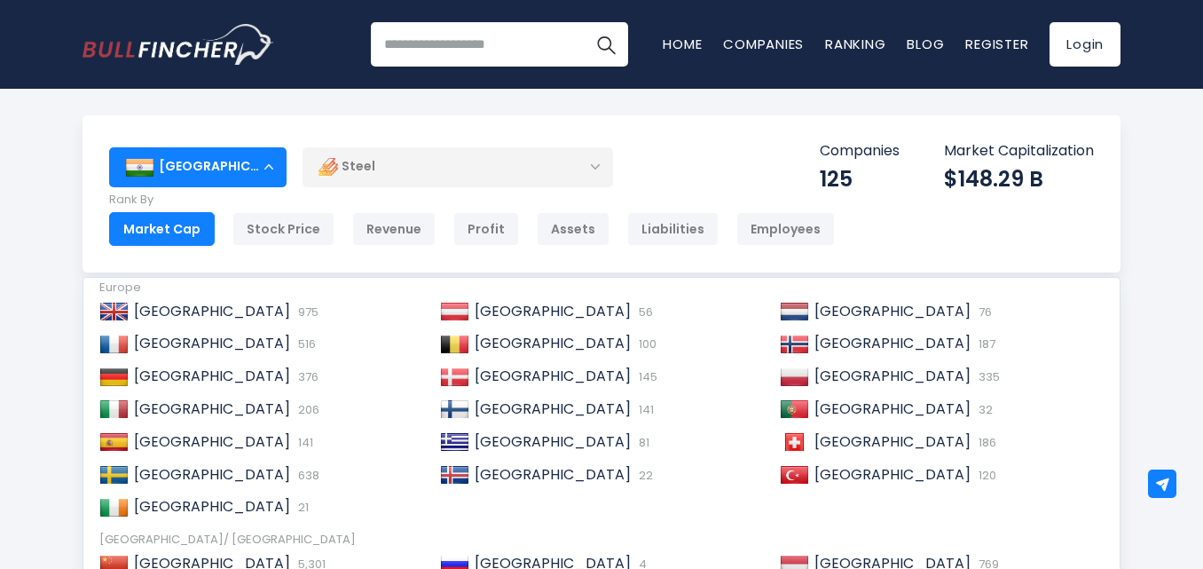
scroll to position [272, 0]
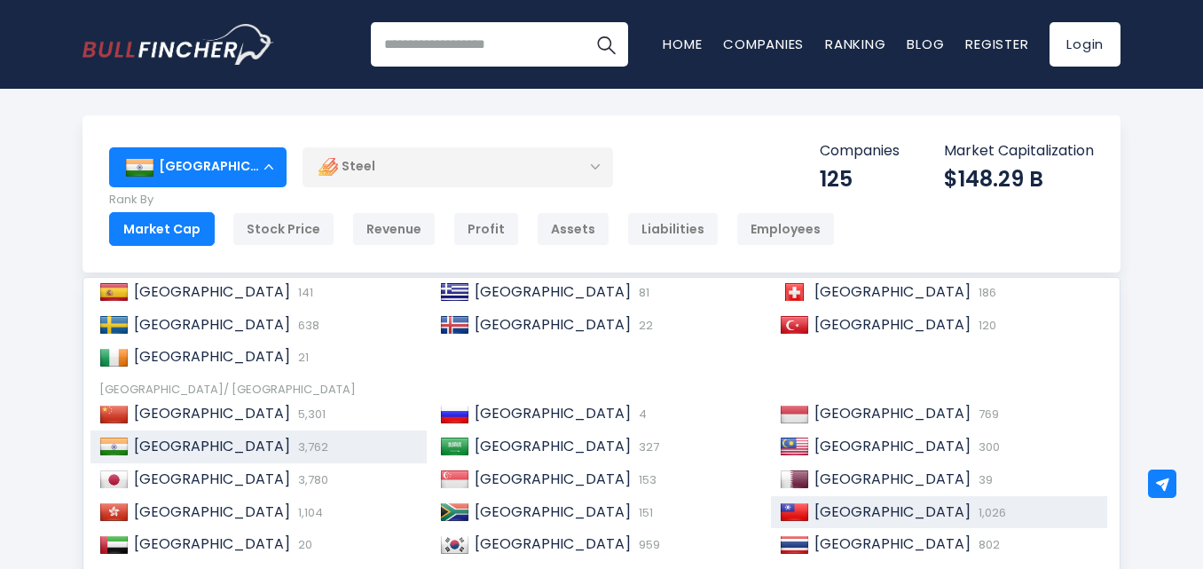
click at [809, 517] on div "[GEOGRAPHIC_DATA] 1,026" at bounding box center [953, 512] width 289 height 19
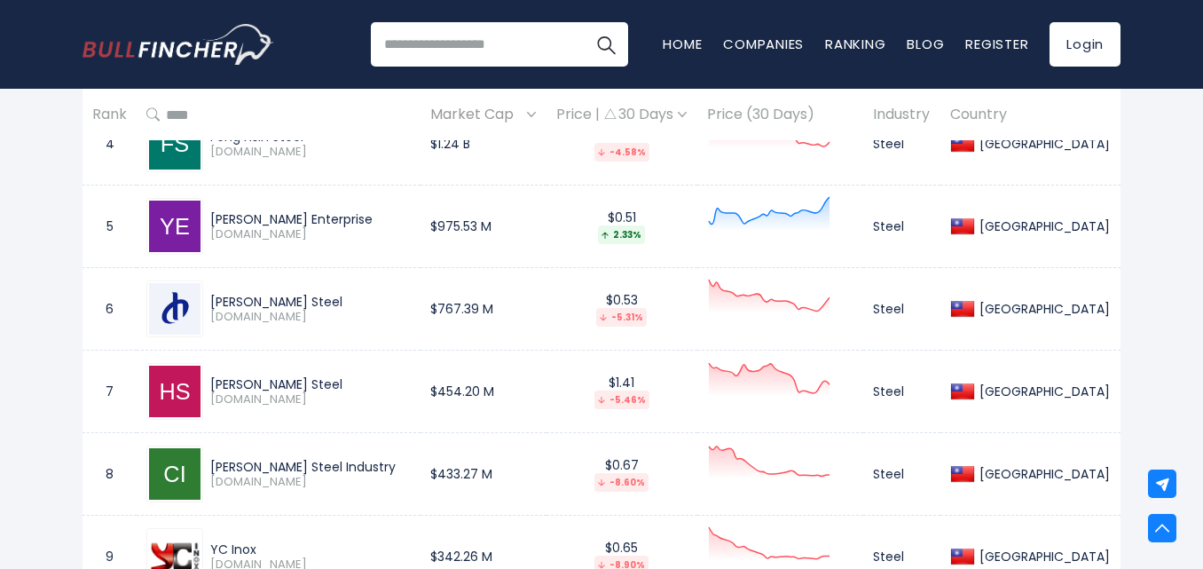
scroll to position [1154, 0]
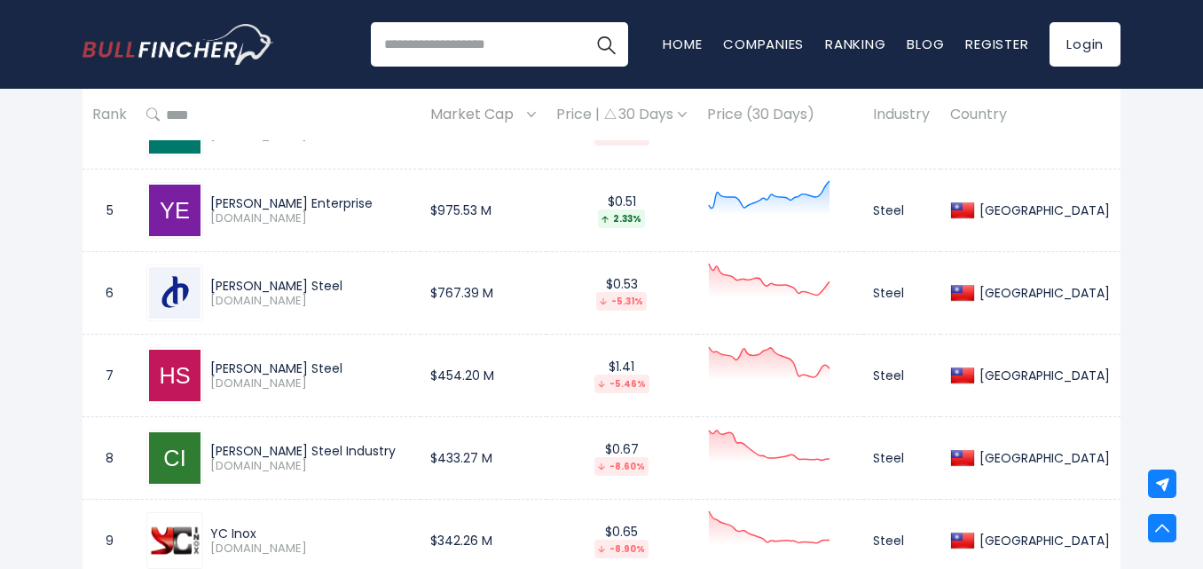
drag, startPoint x: 334, startPoint y: 366, endPoint x: 220, endPoint y: 364, distance: 113.6
click at [217, 364] on div "[PERSON_NAME] Steel" at bounding box center [310, 368] width 201 height 16
copy div "[PERSON_NAME] Steel"
drag, startPoint x: 390, startPoint y: 451, endPoint x: 219, endPoint y: 449, distance: 171.3
click at [219, 449] on div "[PERSON_NAME] Steel Industry" at bounding box center [310, 451] width 201 height 16
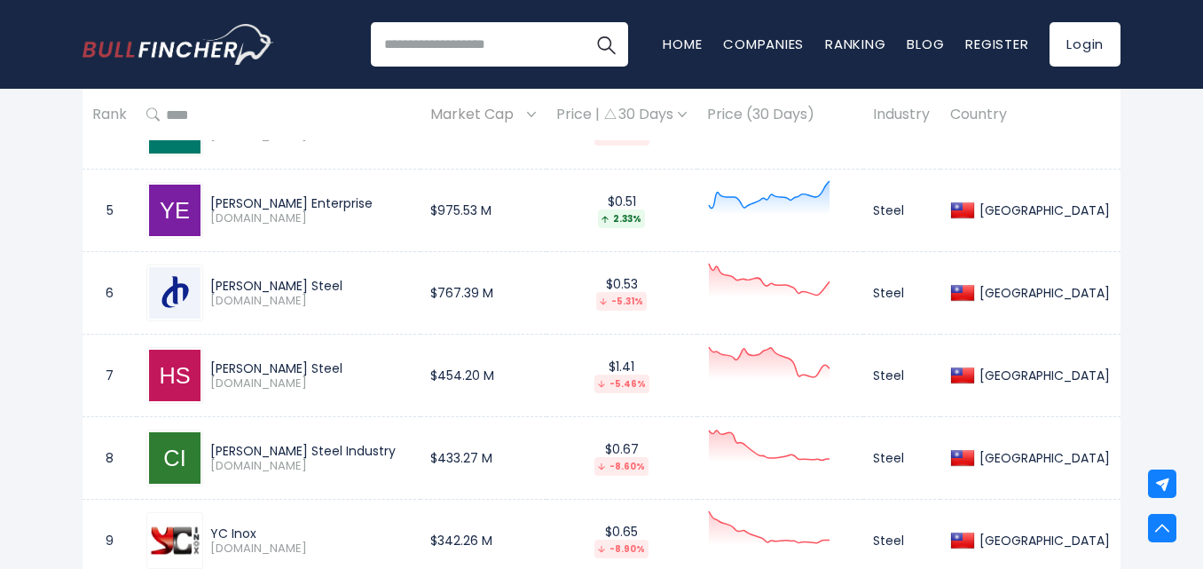
copy div "[PERSON_NAME] Steel Industry"
click at [283, 253] on td "[PERSON_NAME] Steel [DOMAIN_NAME]" at bounding box center [279, 293] width 284 height 83
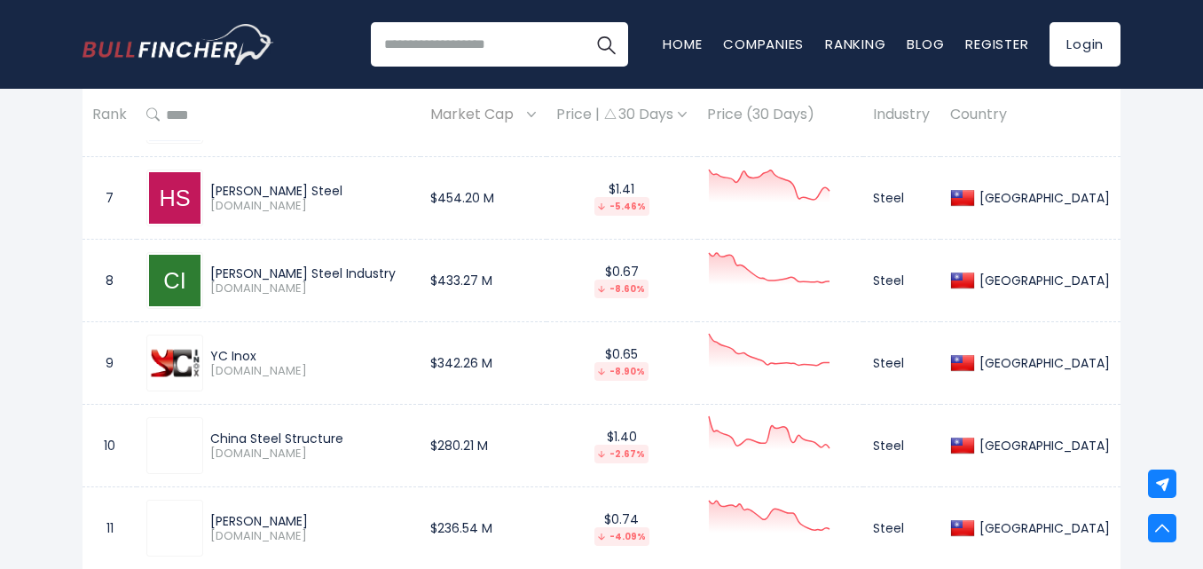
scroll to position [1420, 0]
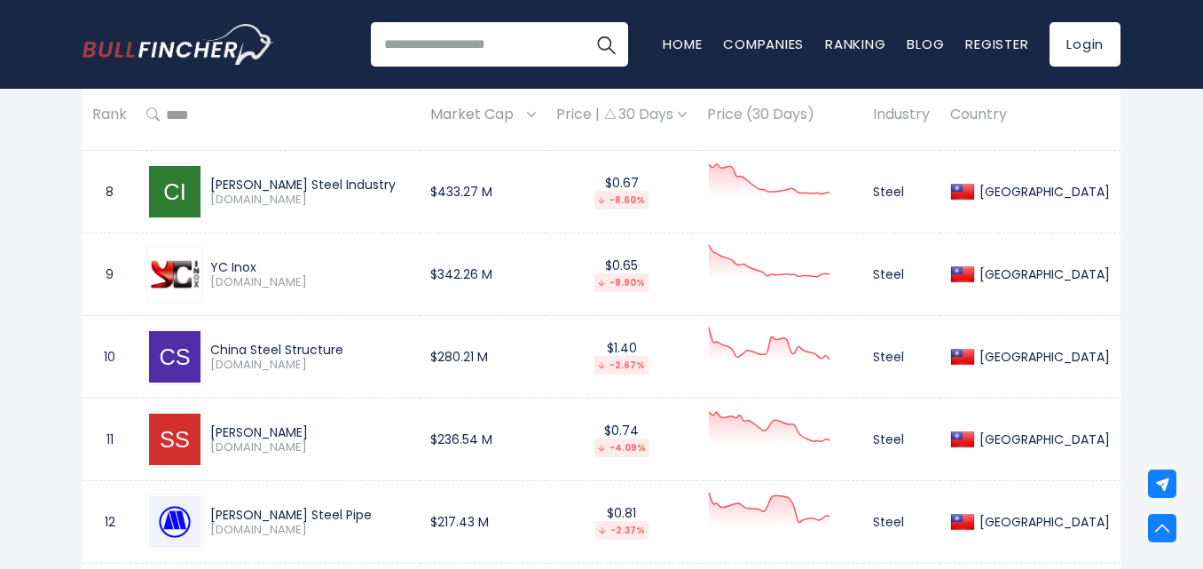
drag, startPoint x: 275, startPoint y: 267, endPoint x: 217, endPoint y: 257, distance: 59.4
click at [217, 257] on div "YC Inox [DOMAIN_NAME]" at bounding box center [278, 274] width 264 height 57
copy div "YC Inox"
drag, startPoint x: 387, startPoint y: 353, endPoint x: 217, endPoint y: 333, distance: 170.7
click at [217, 333] on div "China Steel Structure [DOMAIN_NAME]" at bounding box center [278, 356] width 264 height 57
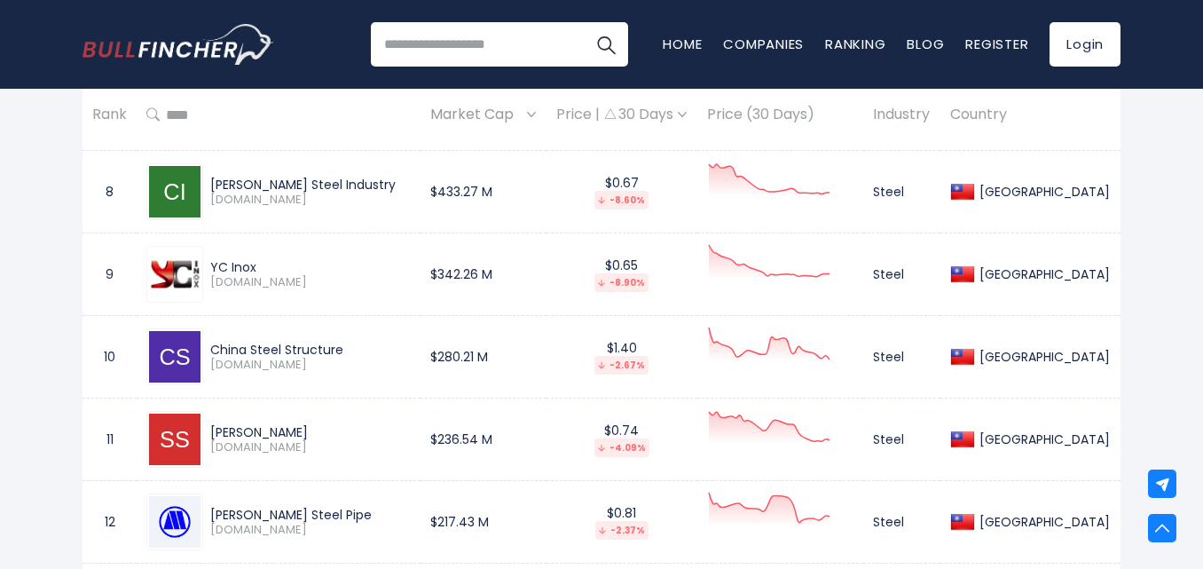
copy div "China Steel Structure"
drag, startPoint x: 311, startPoint y: 431, endPoint x: 217, endPoint y: 432, distance: 95.0
click at [217, 432] on div "[PERSON_NAME]" at bounding box center [310, 432] width 201 height 16
copy div "[PERSON_NAME]"
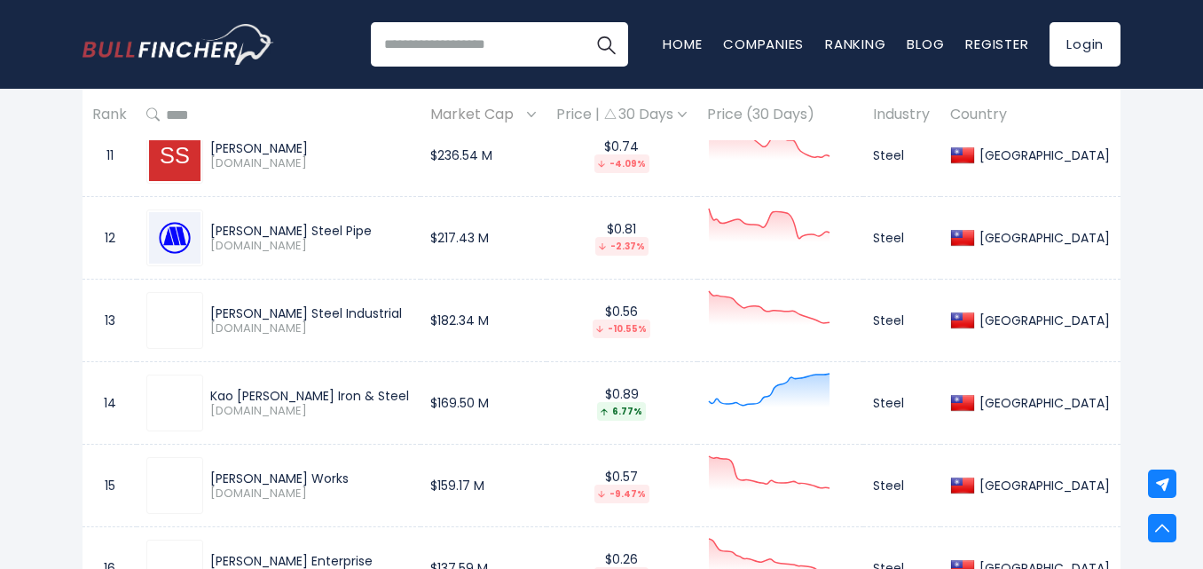
scroll to position [1686, 0]
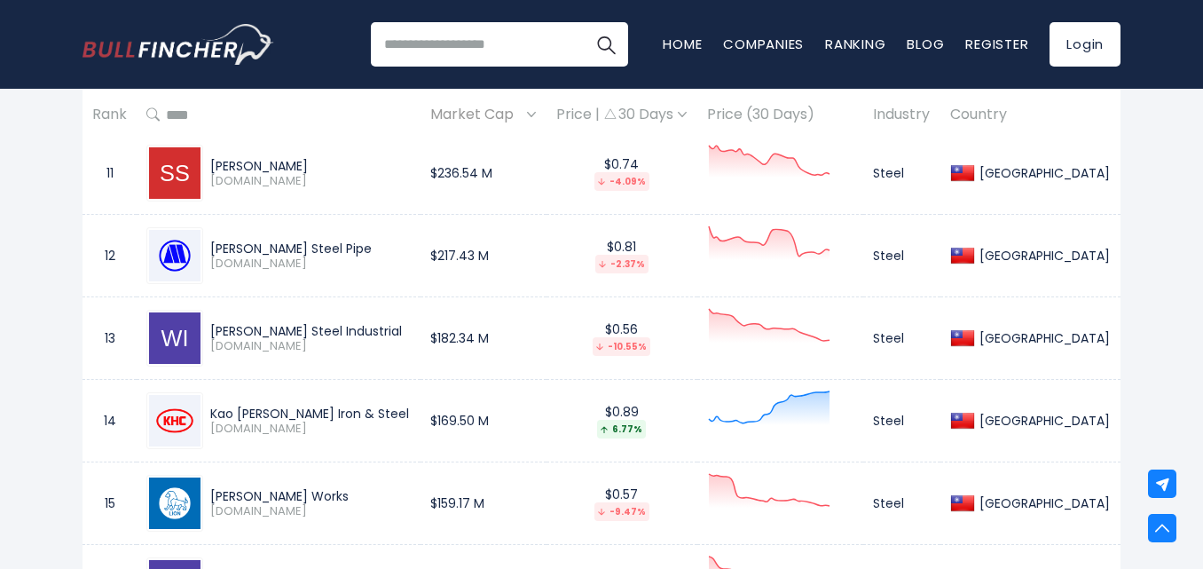
drag, startPoint x: 326, startPoint y: 248, endPoint x: 209, endPoint y: 240, distance: 116.6
click at [209, 240] on div "[PERSON_NAME] Steel Pipe [DOMAIN_NAME]" at bounding box center [307, 255] width 208 height 31
copy div "[PERSON_NAME] Steel Pipe"
drag, startPoint x: 386, startPoint y: 322, endPoint x: 219, endPoint y: 314, distance: 167.0
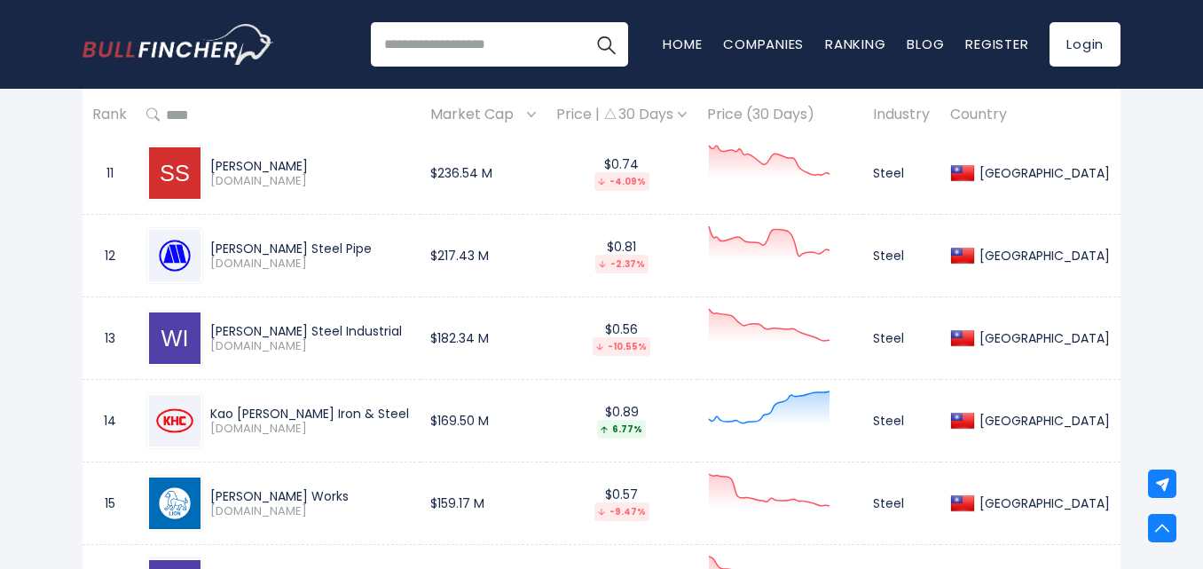
click at [219, 314] on div "[PERSON_NAME] Steel Industrial [DOMAIN_NAME]" at bounding box center [278, 338] width 264 height 57
copy div "[PERSON_NAME] Steel Industrial"
drag, startPoint x: 397, startPoint y: 406, endPoint x: 217, endPoint y: 414, distance: 180.3
click at [217, 414] on div "Kao [PERSON_NAME] Iron & Steel" at bounding box center [310, 414] width 201 height 16
copy div "Kao [PERSON_NAME] Iron & Steel"
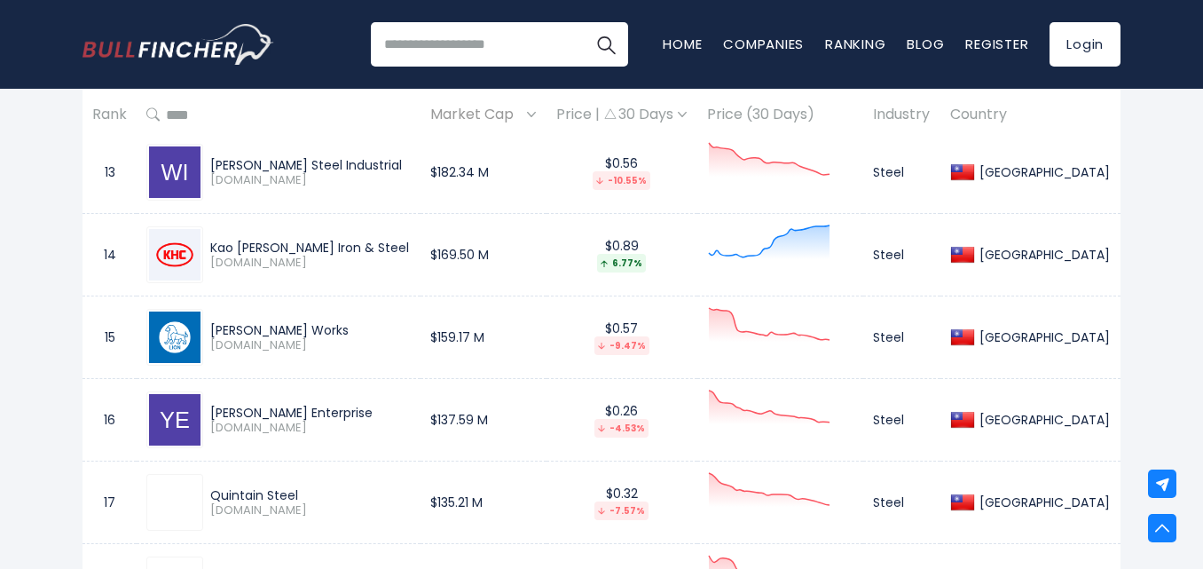
scroll to position [1864, 0]
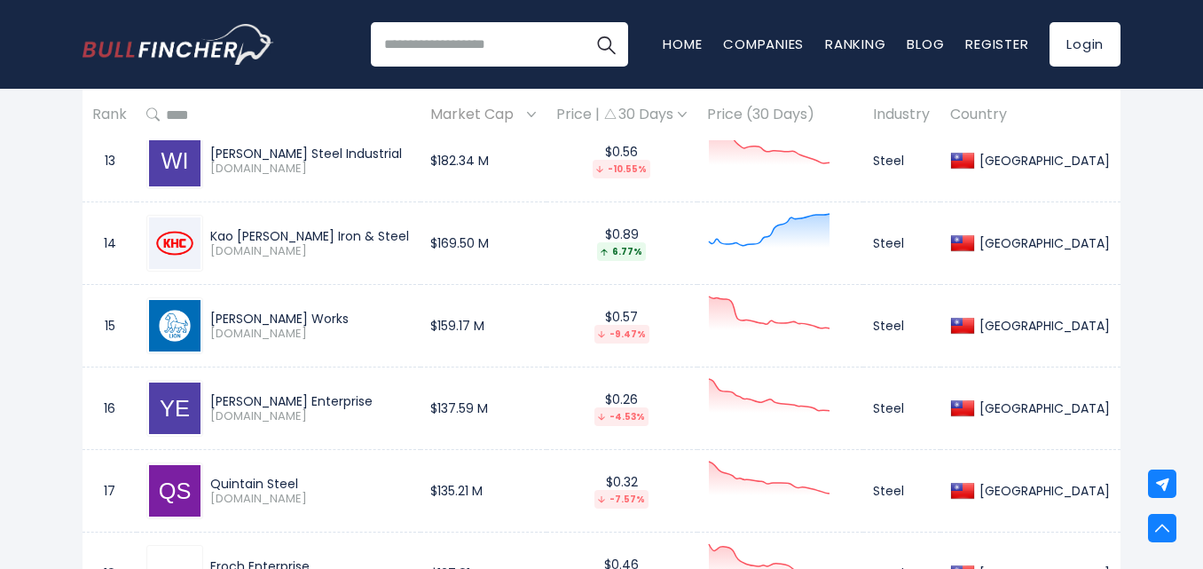
drag, startPoint x: 328, startPoint y: 311, endPoint x: 218, endPoint y: 302, distance: 110.4
click at [218, 302] on div "[PERSON_NAME] Works [DOMAIN_NAME]" at bounding box center [278, 325] width 264 height 57
copy div "[PERSON_NAME] Works"
